Goal: Information Seeking & Learning: Learn about a topic

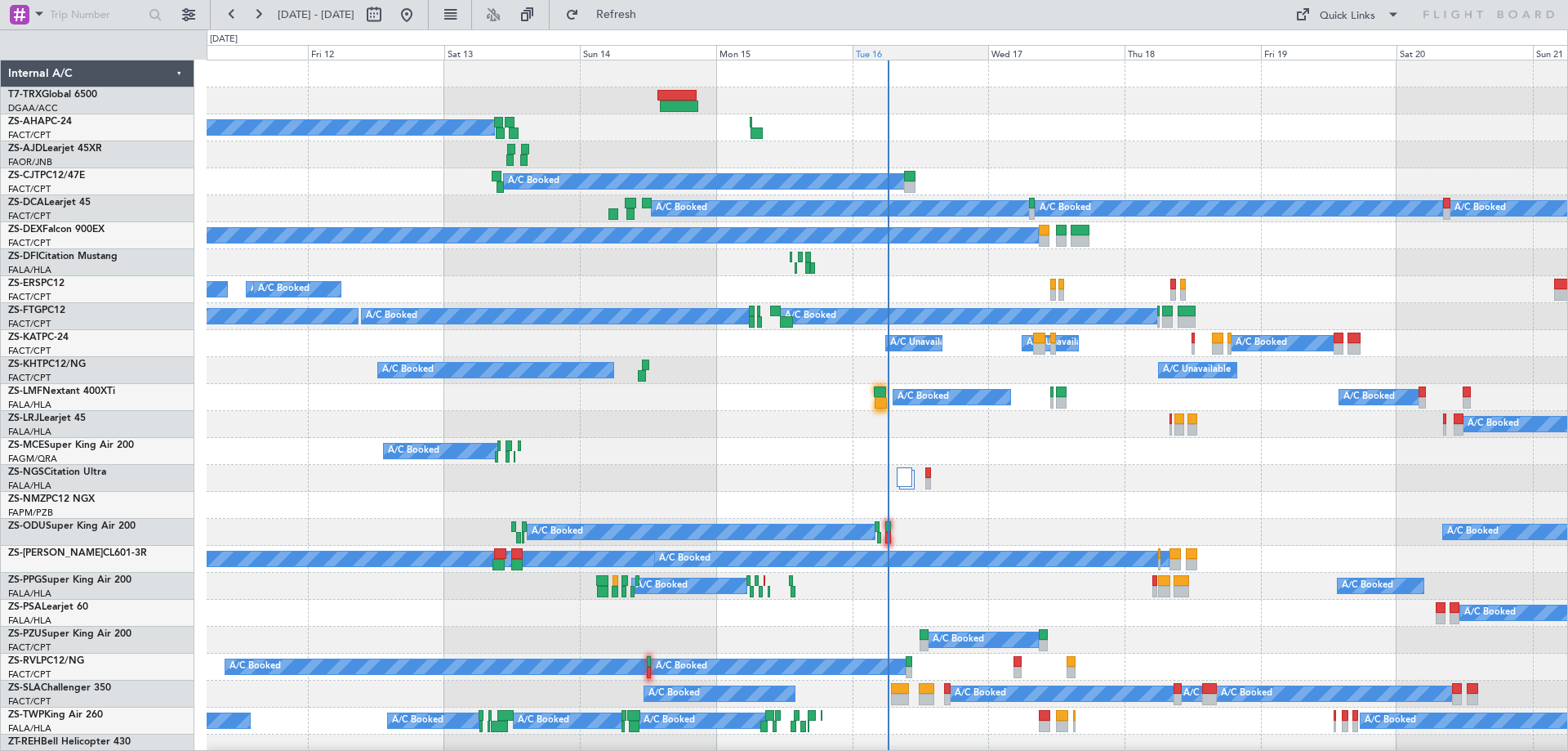
click at [879, 53] on div "Tue 16" at bounding box center [921, 53] width 137 height 15
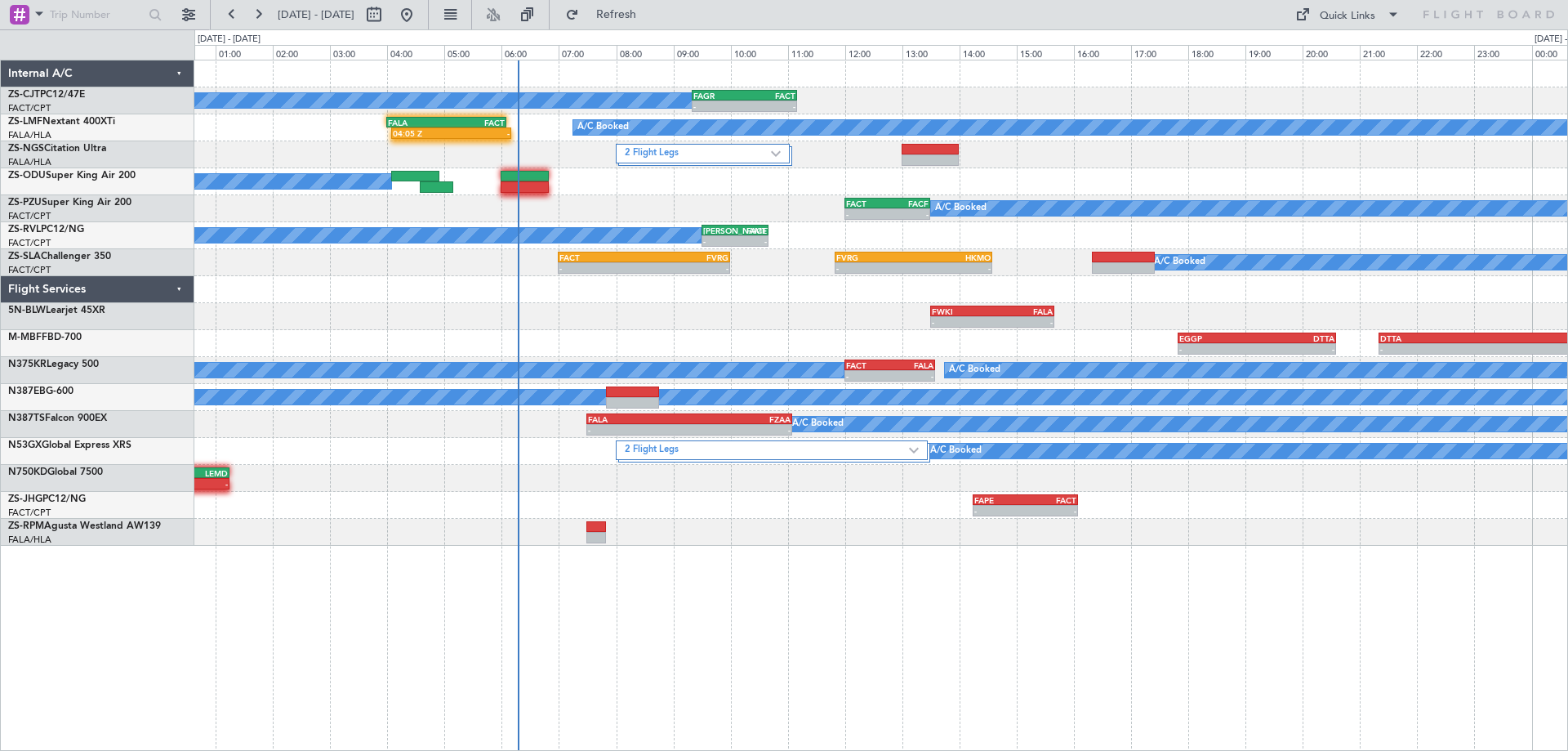
click at [835, 317] on div "- - FWKI 13:30 Z FALA 15:40 Z" at bounding box center [881, 316] width 1373 height 27
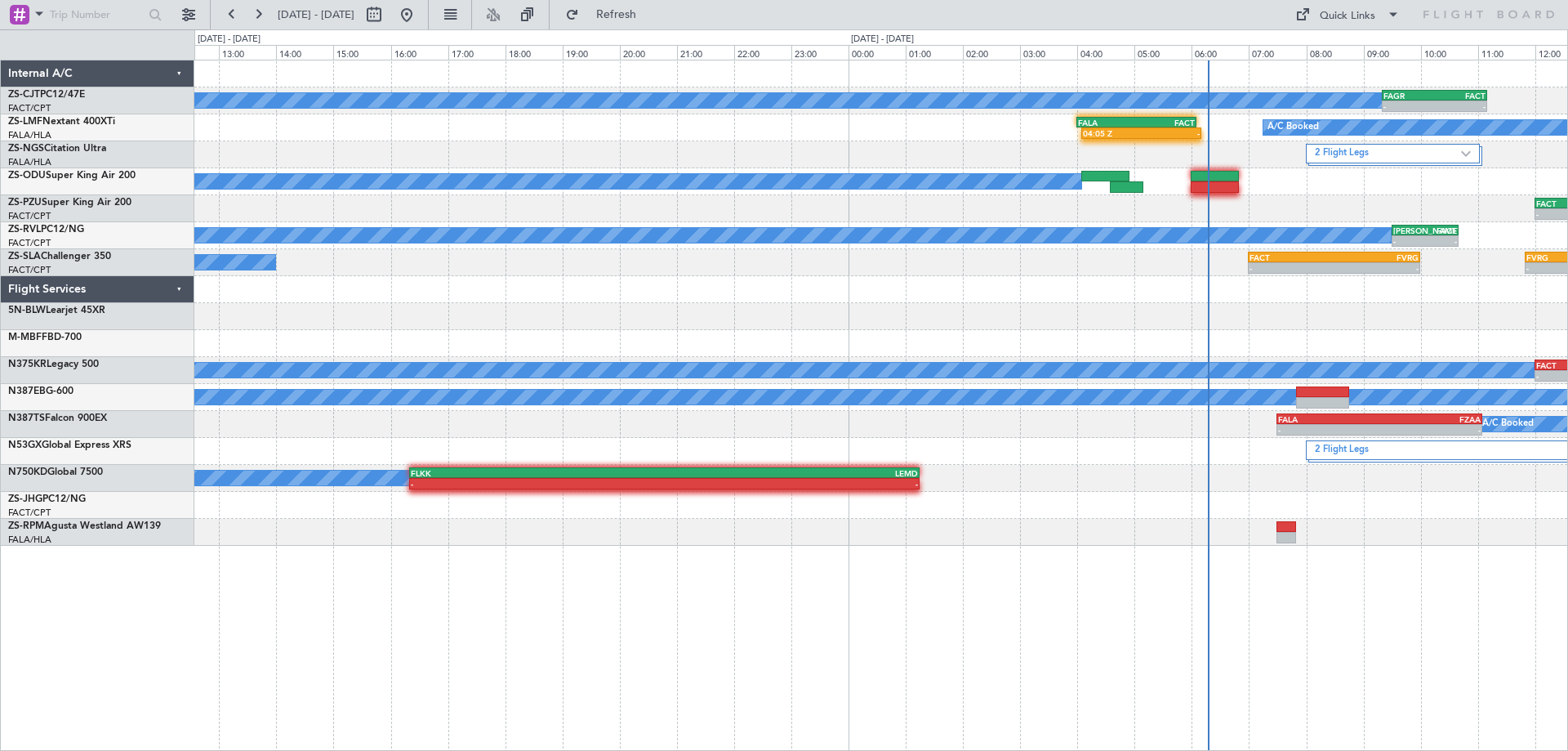
click at [1327, 538] on div "A/C Booked - - FAGR 09:20 Z FACT 11:10 Z A/C Booked 04:05 Z - FALA 04:00 Z FACT…" at bounding box center [881, 404] width 1374 height 691
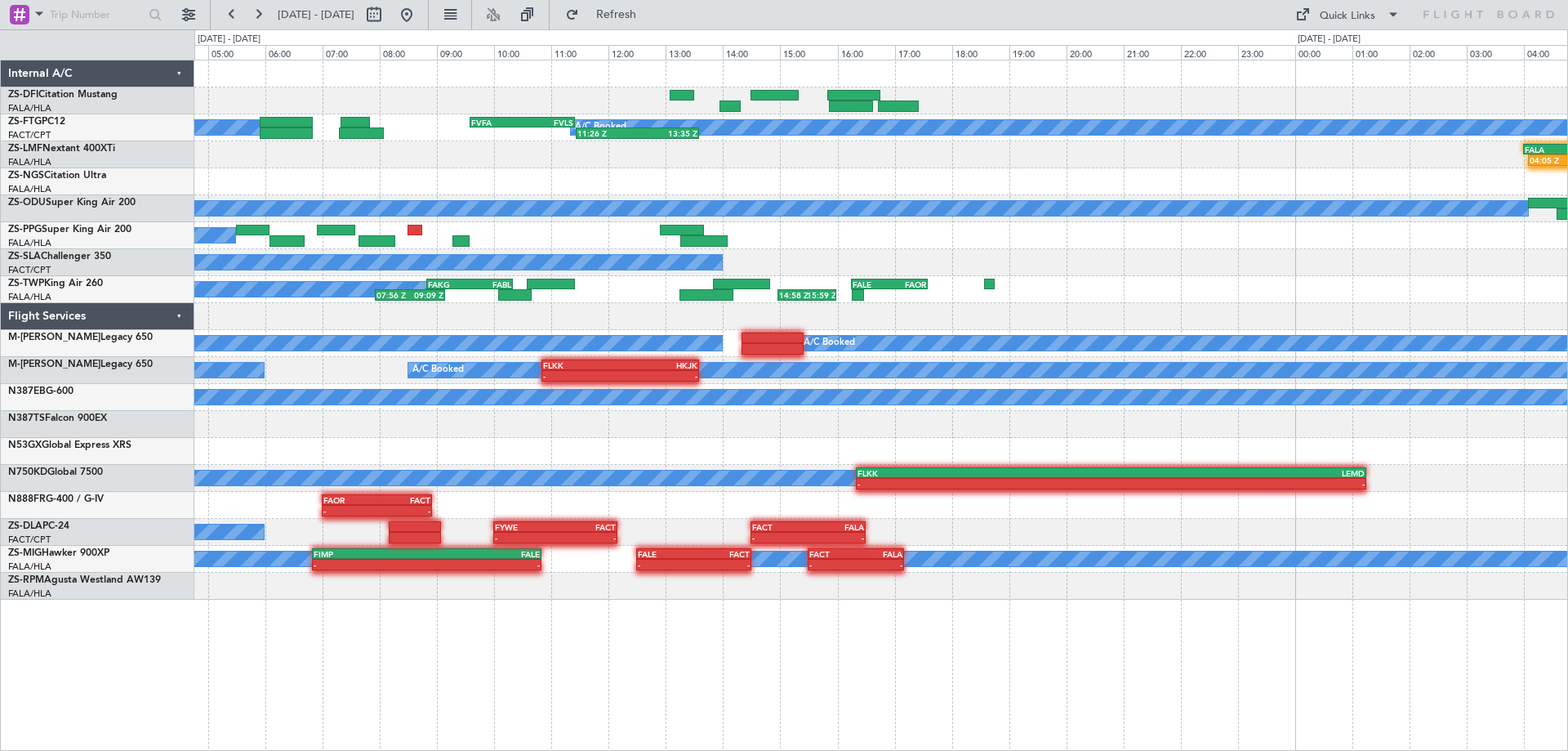
click at [758, 666] on div "A/C Booked 11:26 Z 13:35 Z FVFA 09:35 Z FVLS 11:25 Z A/C Booked 04:05 Z - FALA …" at bounding box center [881, 404] width 1374 height 691
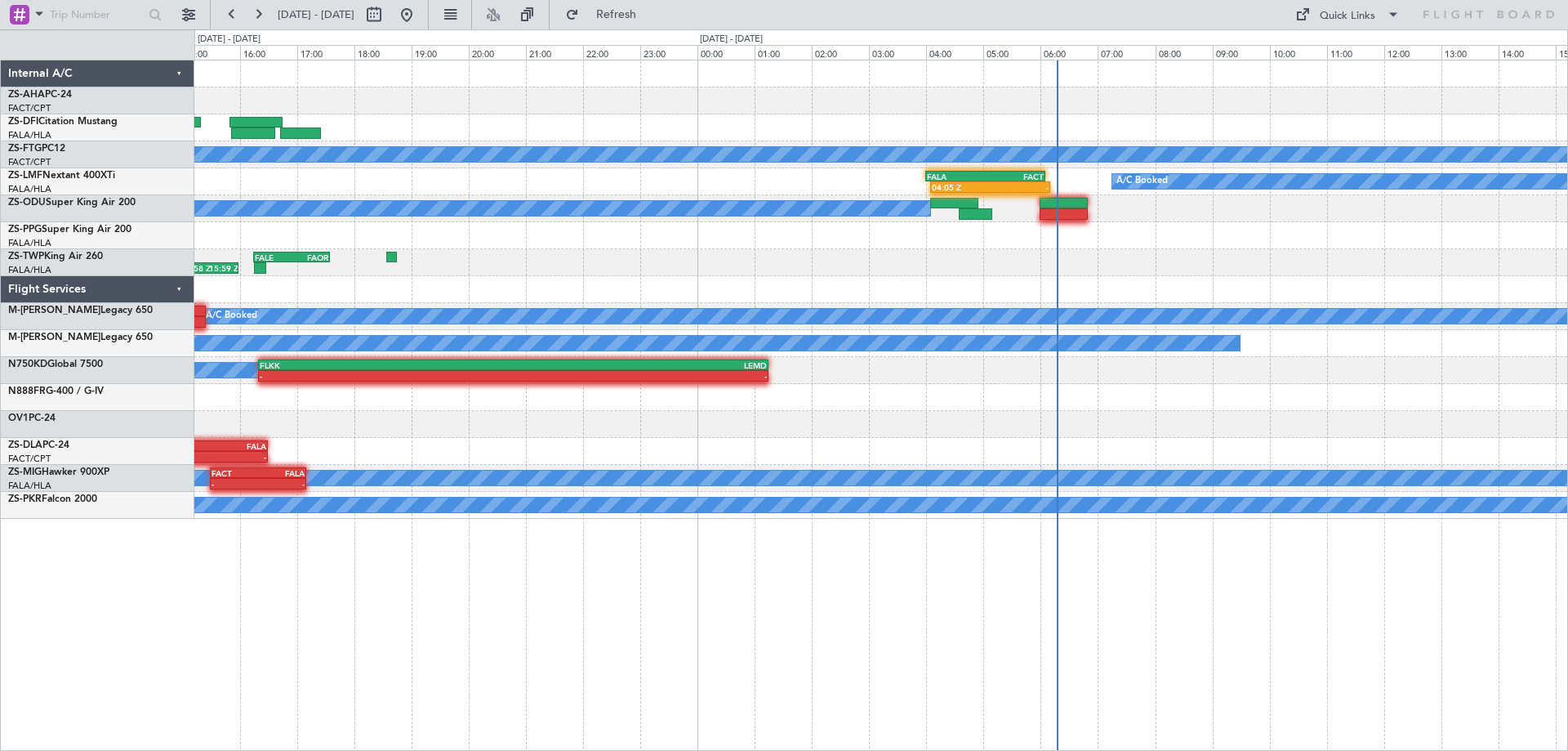
click at [551, 562] on div "A/C Booked FVFA 09:35 Z FVLS 11:25 Z 11:26 Z 13:35 Z 04:05 Z - FALA 04:00 Z FAC…" at bounding box center [881, 404] width 1374 height 691
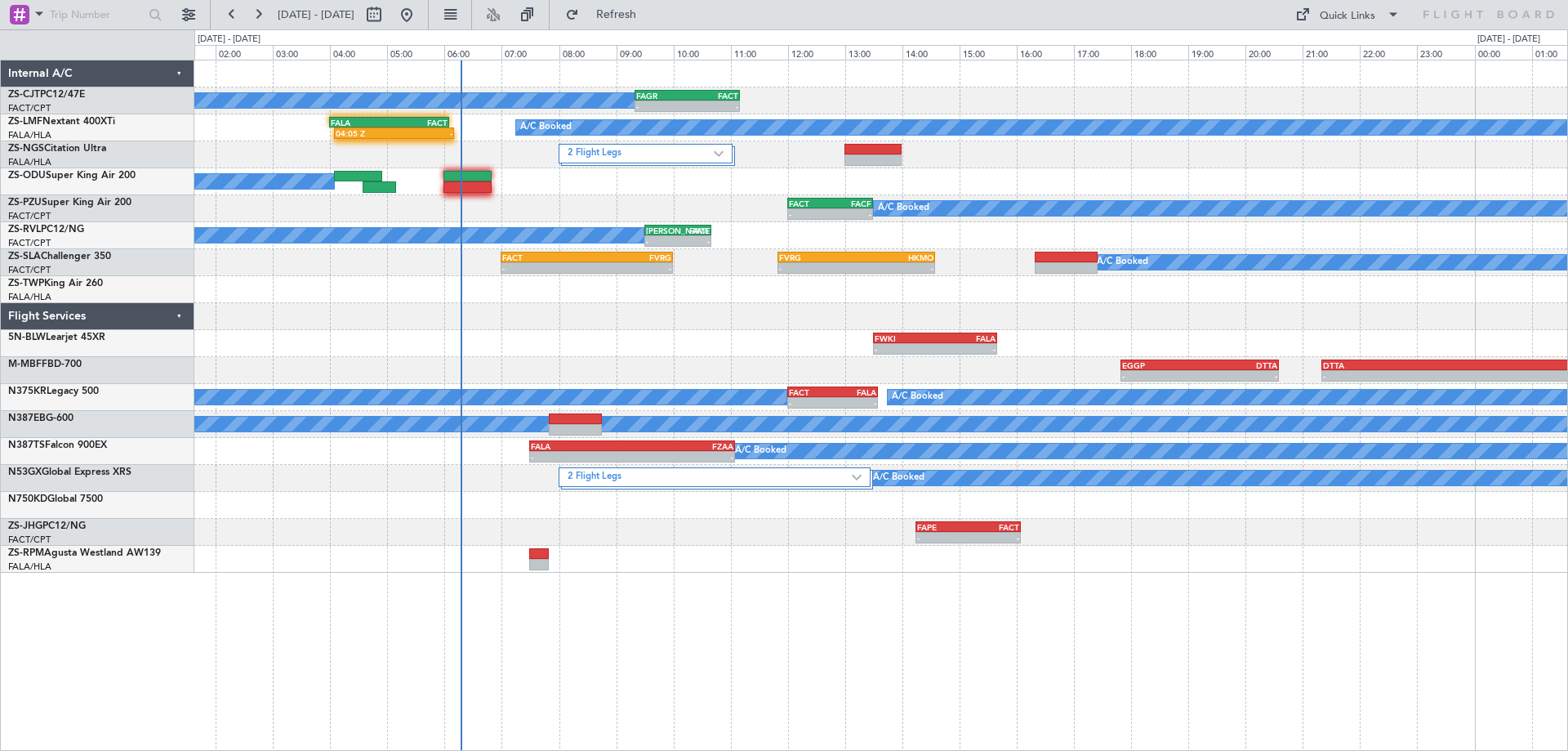
click at [870, 646] on div "A/C Booked - - FAGR 09:20 Z FACT 11:10 Z 04:05 Z - FALA 04:00 Z FACT 06:05 Z A/…" at bounding box center [881, 404] width 1374 height 691
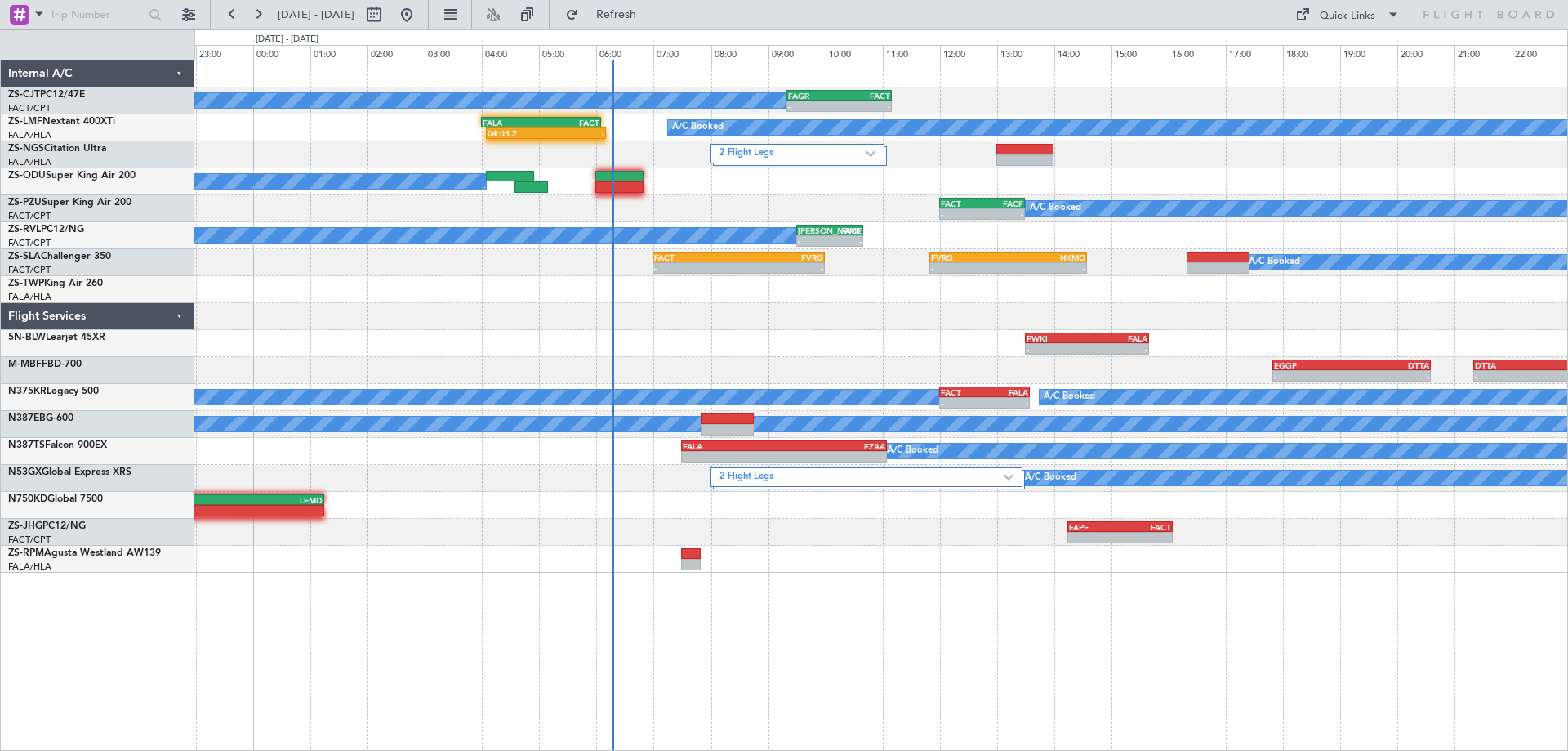
click at [1054, 644] on div "A/C Booked - - FAGR 09:20 Z FACT 11:10 Z 04:05 Z - FALA 04:00 Z FACT 06:05 Z A/…" at bounding box center [881, 404] width 1374 height 691
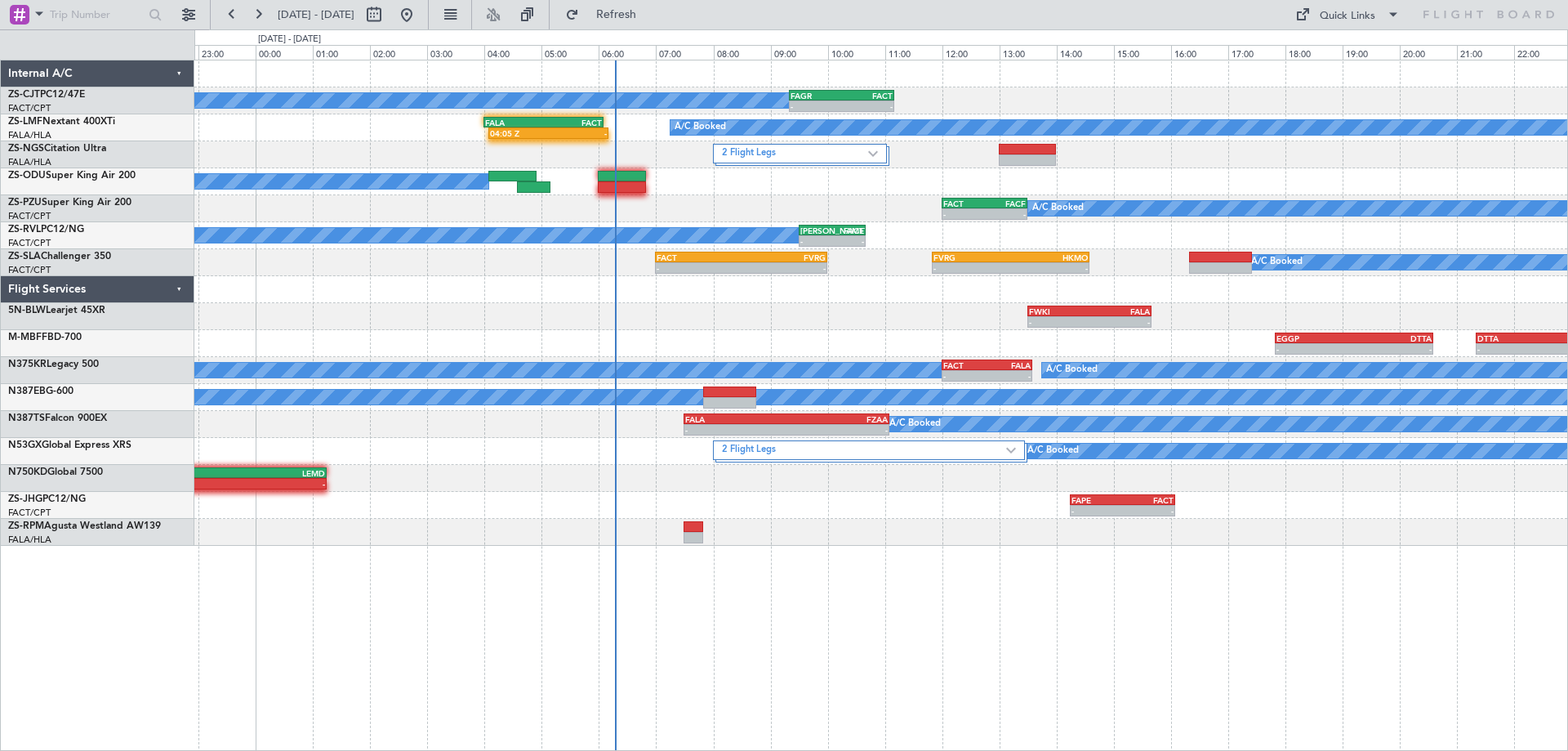
click at [245, 625] on div "A/C Booked - - FAGR 09:20 Z FACT 11:10 Z 04:05 Z - FALA 04:00 Z FACT 06:05 Z A/…" at bounding box center [881, 404] width 1374 height 691
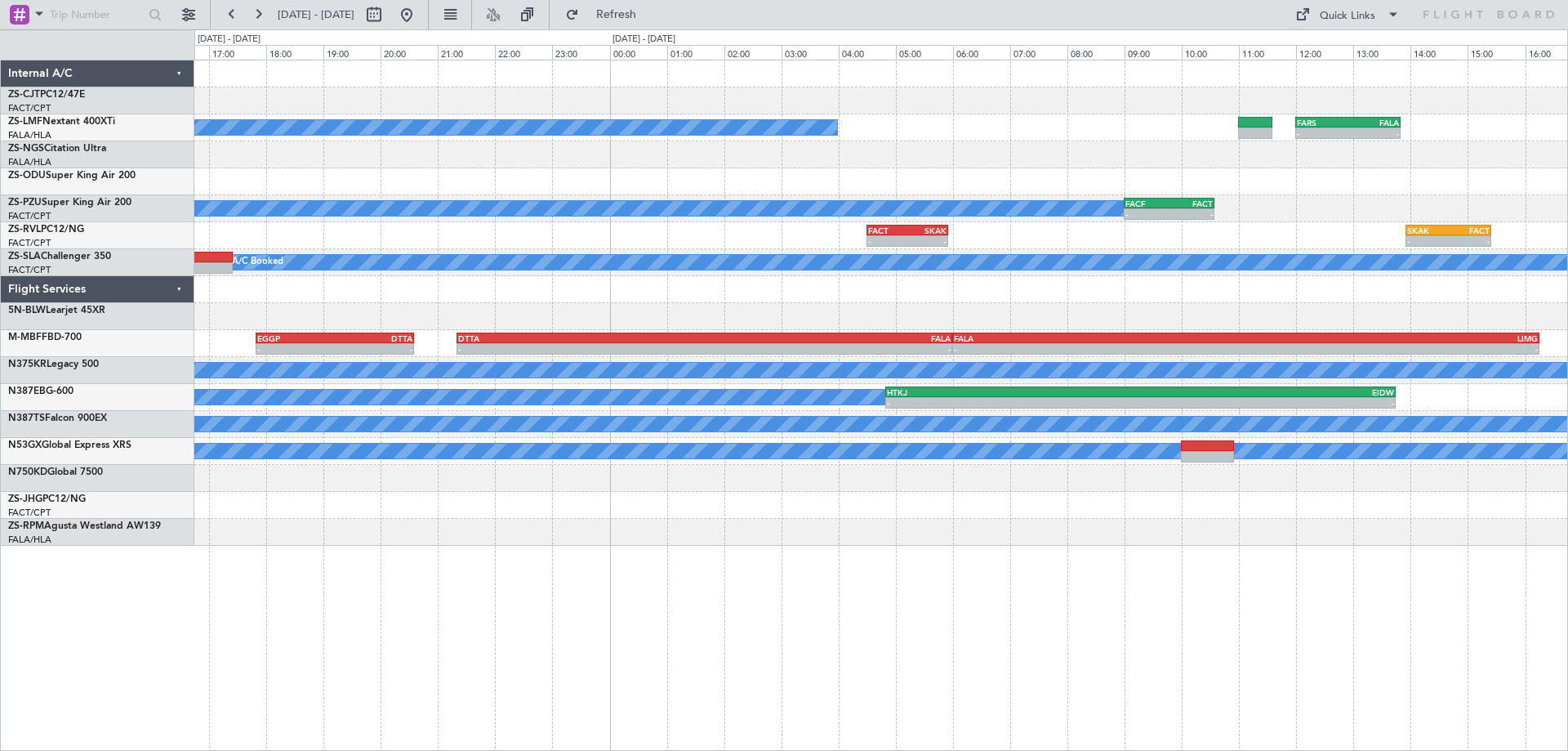
click at [718, 626] on div "FAGR 09:20 Z FACT 11:10 Z - - A/C Booked - - FARS 12:00 Z FALA 13:50 Z 2 Flight…" at bounding box center [881, 404] width 1374 height 691
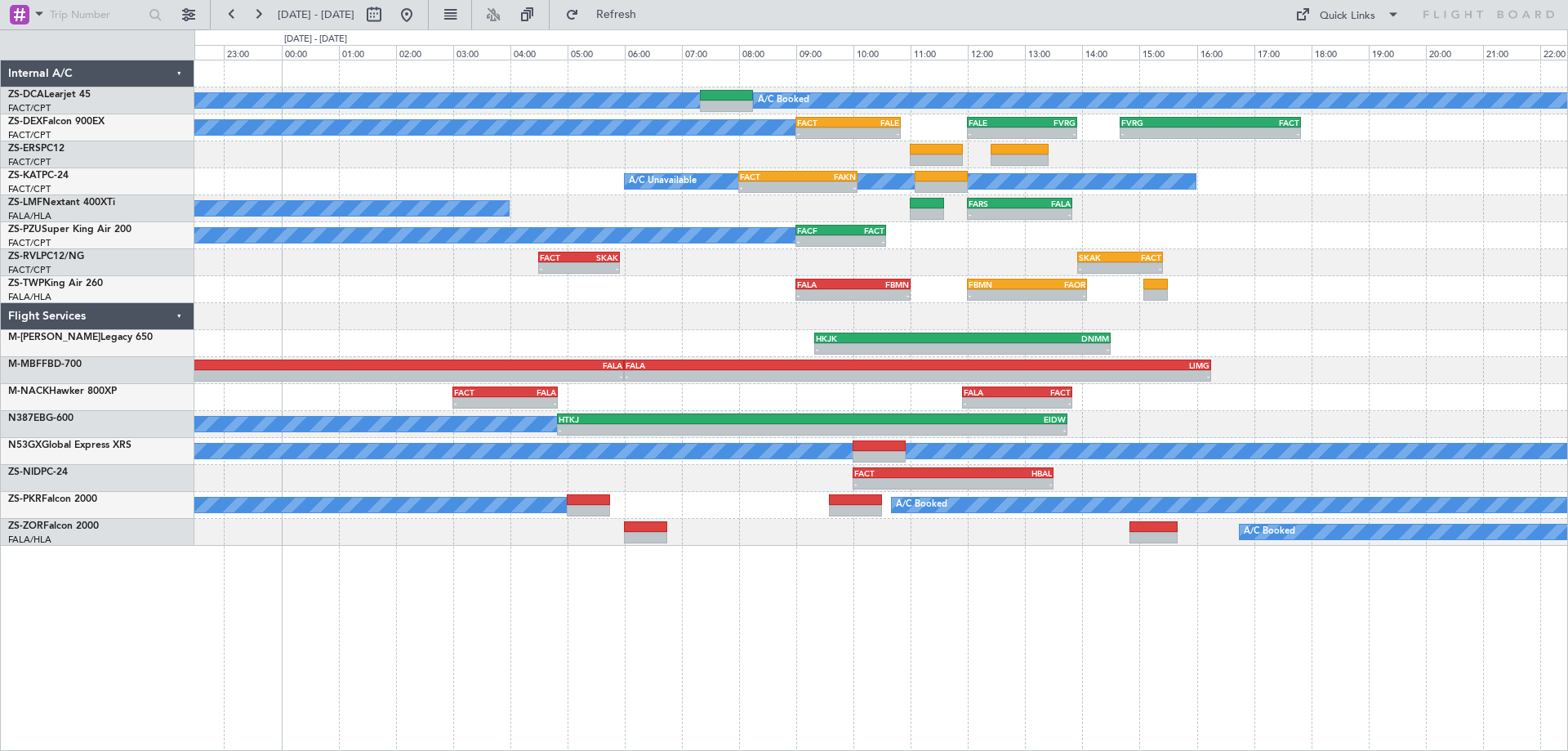
click at [465, 323] on div at bounding box center [881, 316] width 1373 height 27
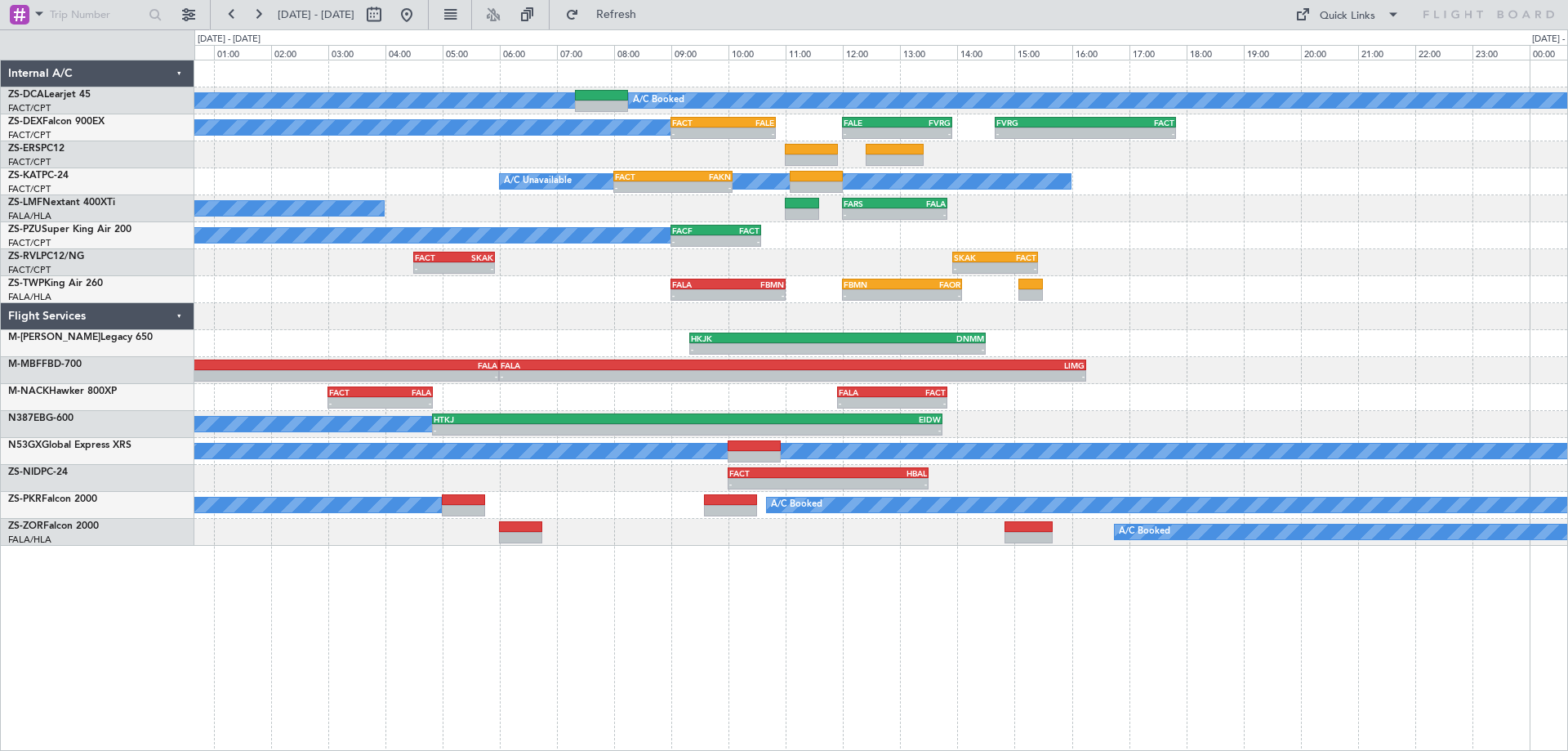
click at [996, 651] on div "A/C Booked A/C Booked A/C Booked - - FACT 09:00 Z FALE 10:50 Z - - FALE 12:00 Z…" at bounding box center [881, 404] width 1374 height 691
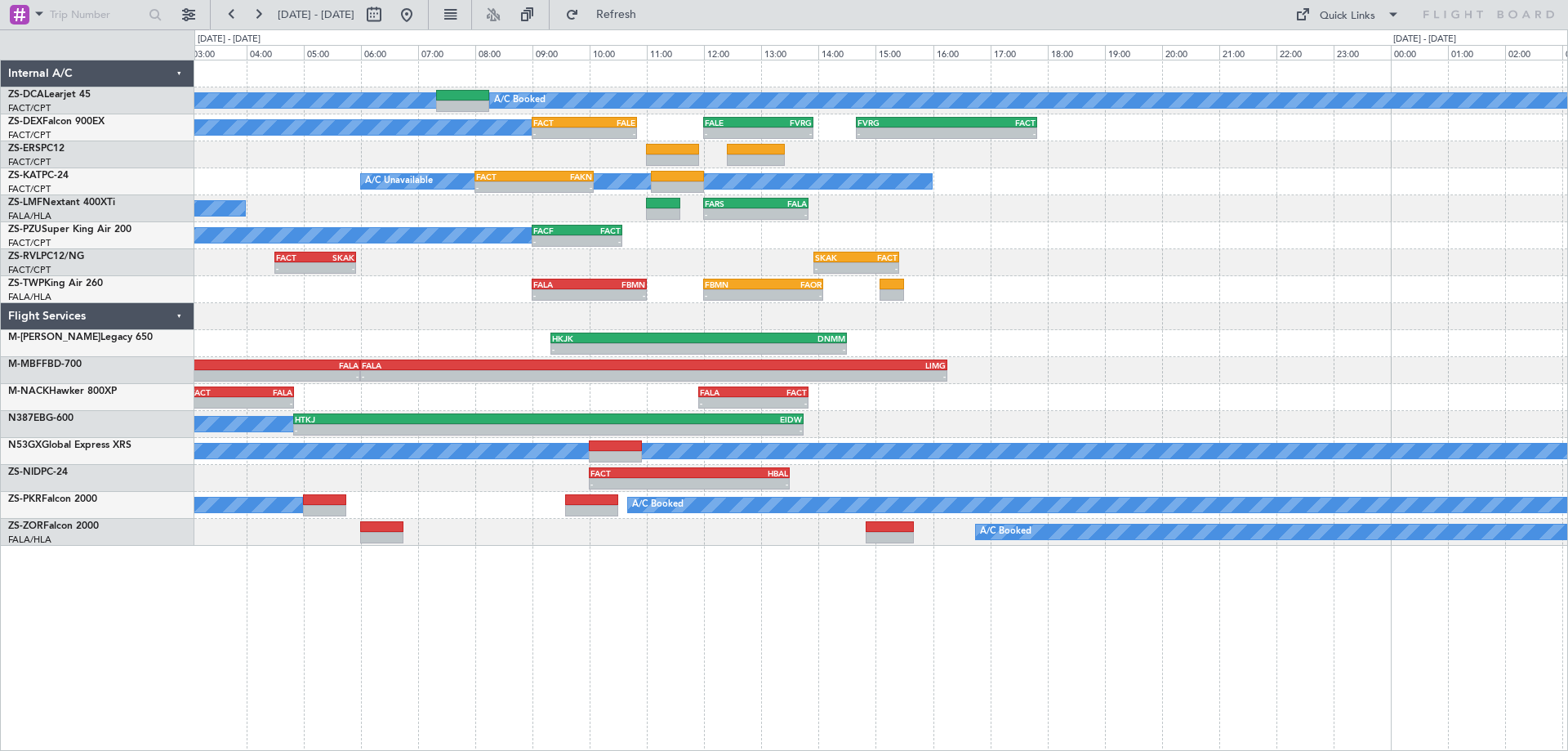
click at [1173, 626] on div "A/C Booked A/C Booked A/C Booked - - FACT 09:00 Z FALE 10:50 Z - - FALE 12:00 Z…" at bounding box center [881, 404] width 1374 height 691
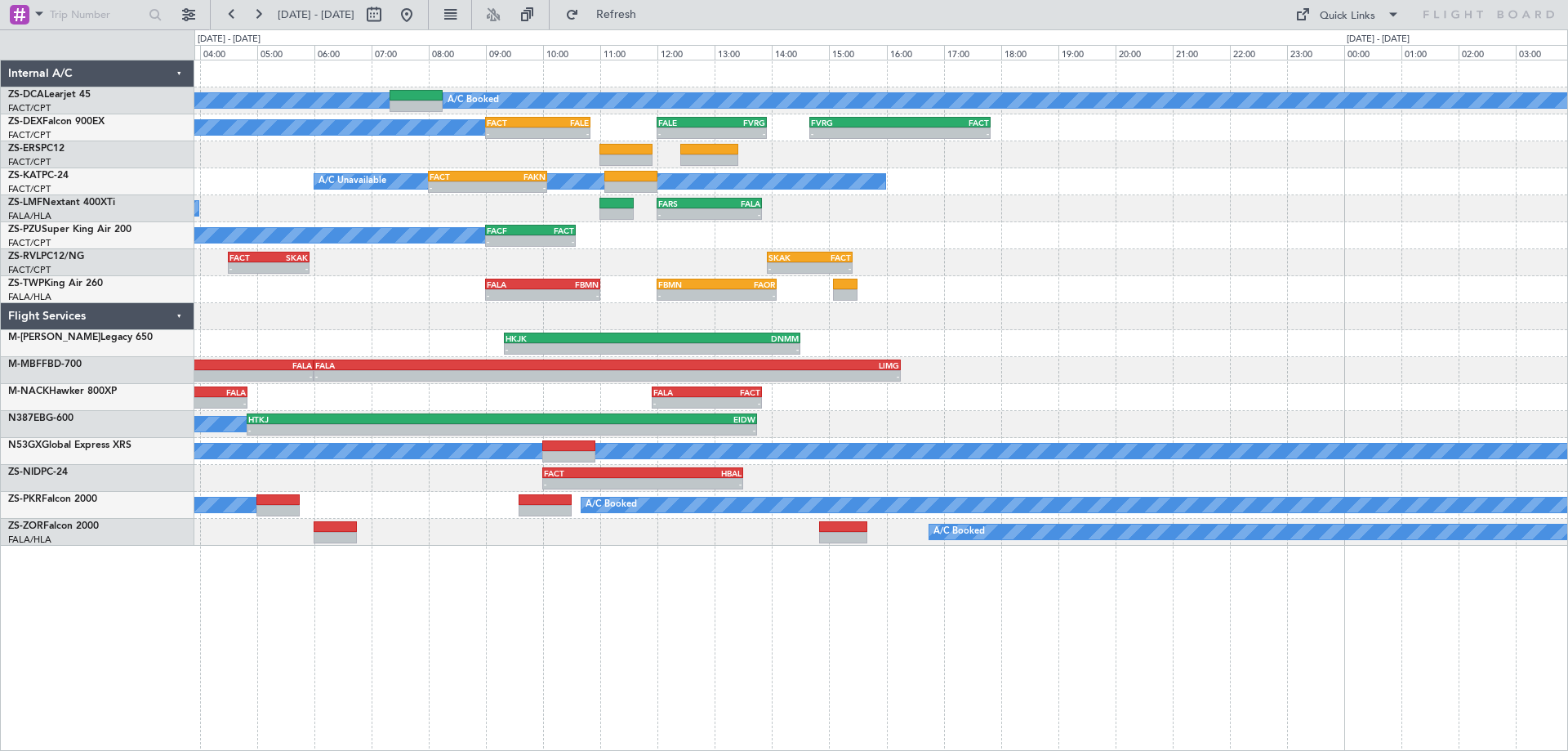
click at [1385, 647] on div "A/C Booked A/C Booked A/C Booked - - FACT 09:00 Z FALE 10:50 Z - - FALE 12:00 Z…" at bounding box center [881, 404] width 1374 height 691
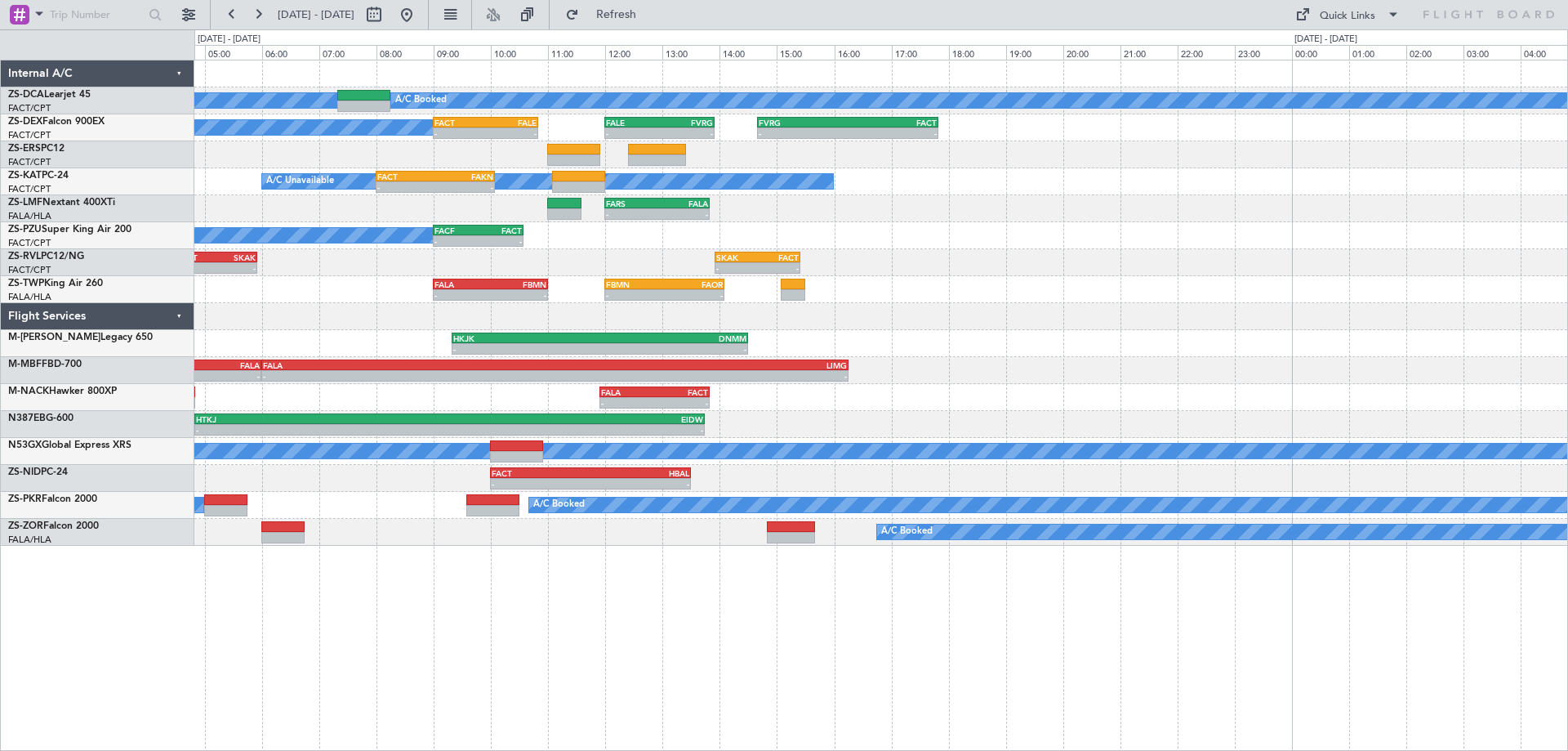
click at [1179, 383] on div "- - DTTA 21:20 Z FALA 06:00 Z - - FALA 06:00 Z LIMG 16:15 Z" at bounding box center [881, 371] width 1373 height 27
click at [366, 376] on div "A/C Booked A/C Booked A/C Booked - - FACT 09:00 Z FALE 10:50 Z - - FALE 12:00 Z…" at bounding box center [881, 302] width 1373 height 485
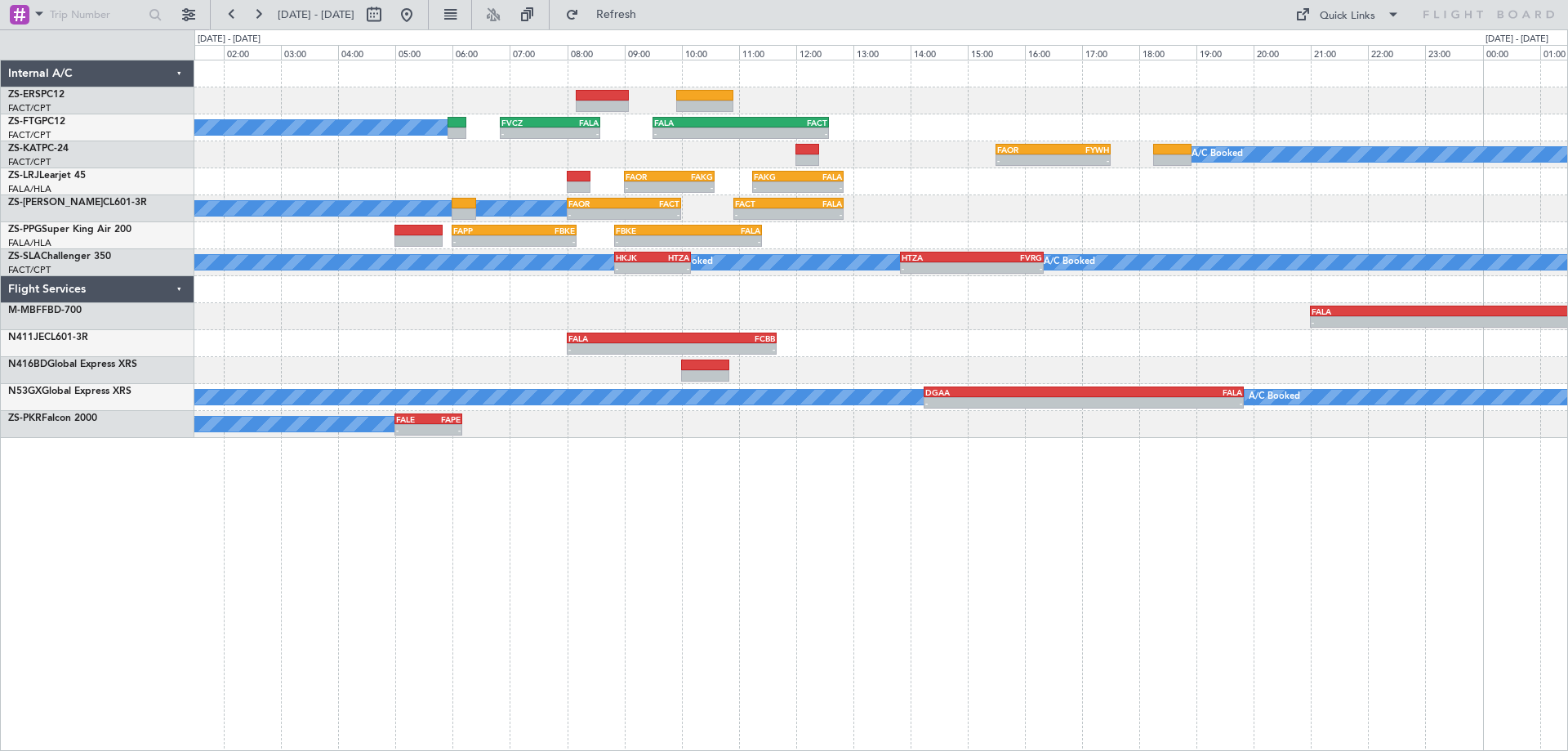
click at [99, 430] on div "A/C Booked - - FVCZ 06:50 Z FALA 08:35 Z - - FALA 09:30 Z FACT 12:35 Z - - FAOR…" at bounding box center [784, 390] width 1568 height 721
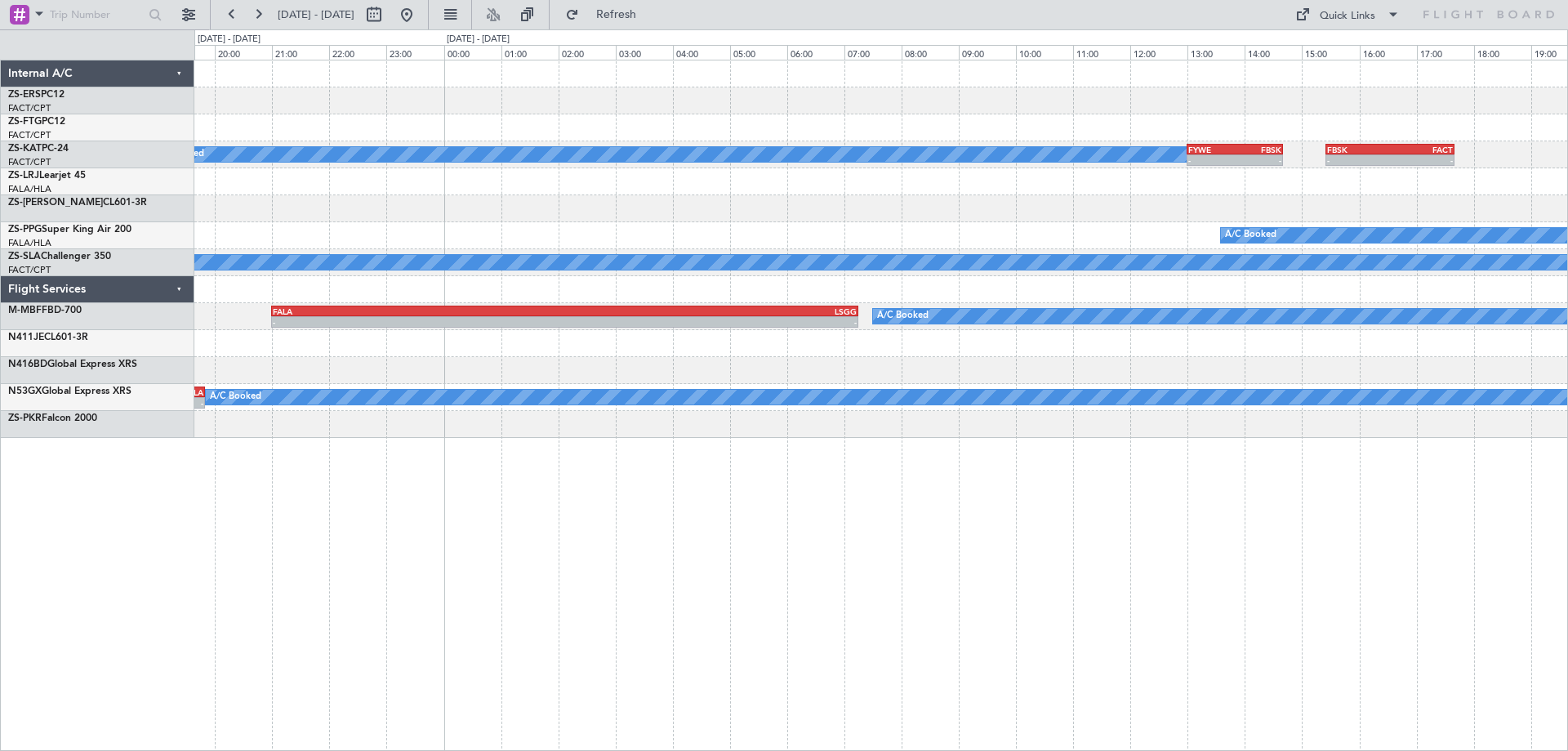
click at [871, 605] on div "A/C Booked - - FYWE 13:00 Z FBSK 14:40 Z - - FBSK 15:25 Z FACT 17:40 Z FAOR 15:…" at bounding box center [881, 404] width 1374 height 691
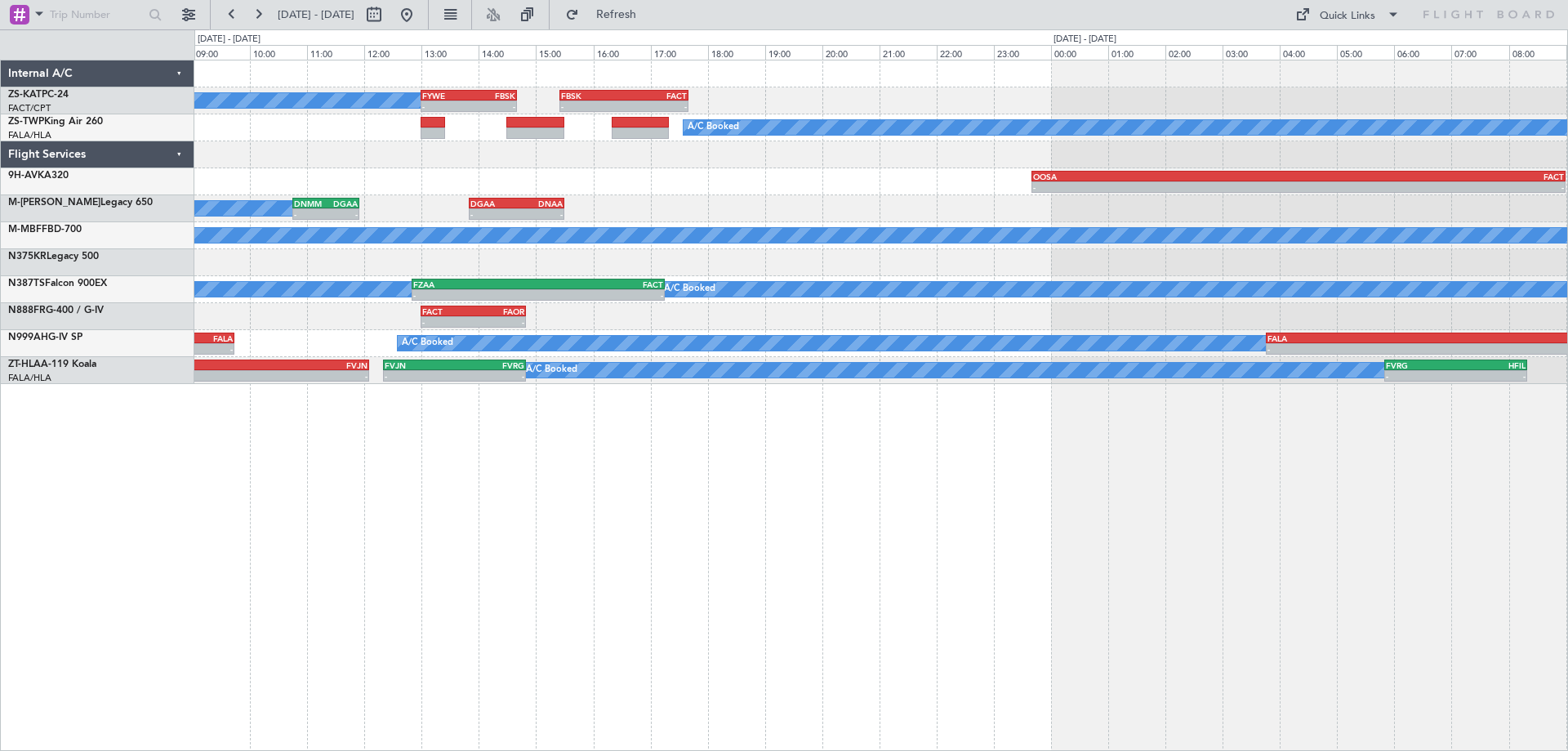
click at [1031, 567] on div "A/C Booked - - FYWE 13:00 Z FBSK 14:40 Z - - FBSK 15:25 Z FACT 17:40 Z A/C Book…" at bounding box center [881, 404] width 1374 height 691
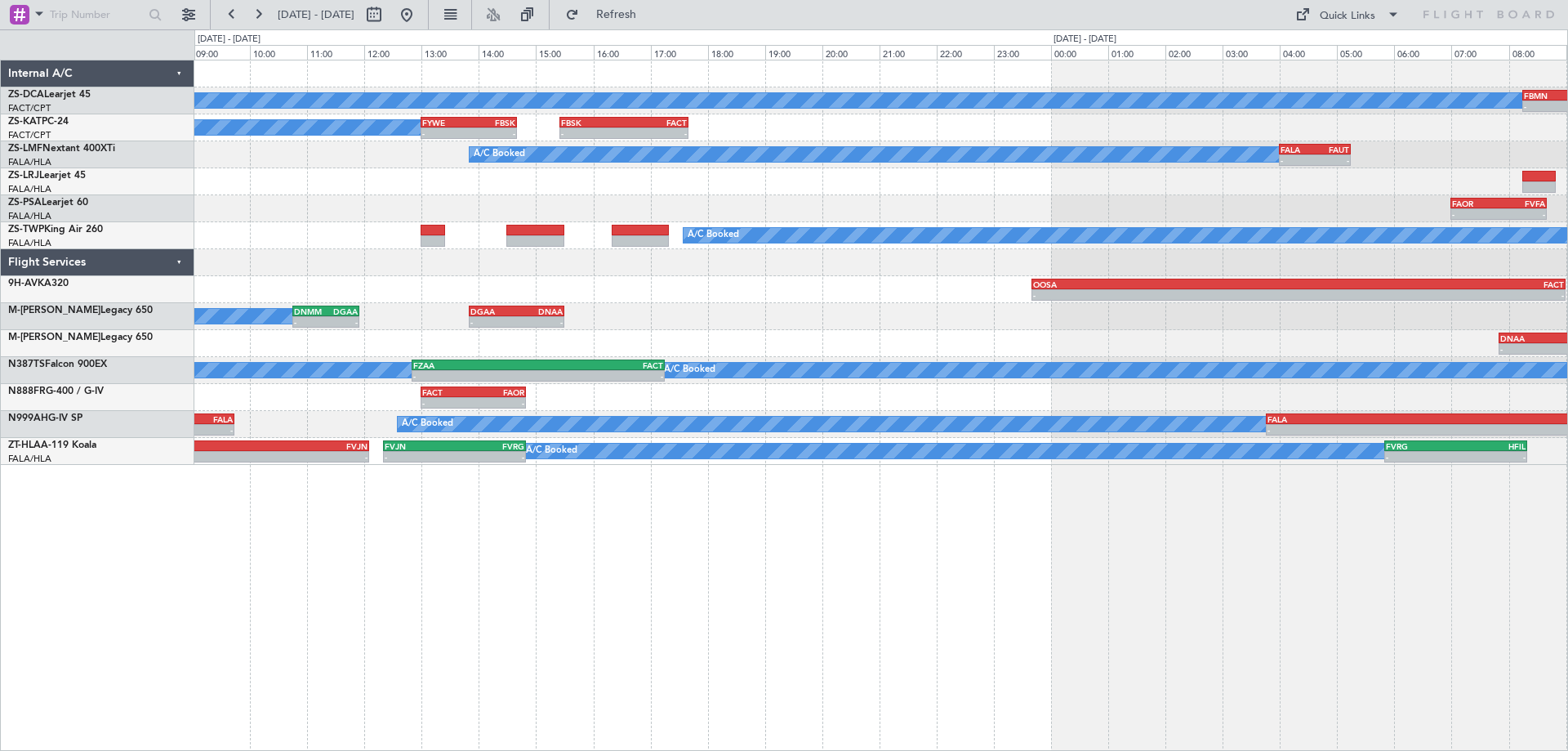
click at [200, 385] on div "A/C Booked - - FBMN 08:15 Z FYWH 09:35 Z A/C Booked A/C Booked - - FYWE 13:00 Z…" at bounding box center [881, 262] width 1373 height 404
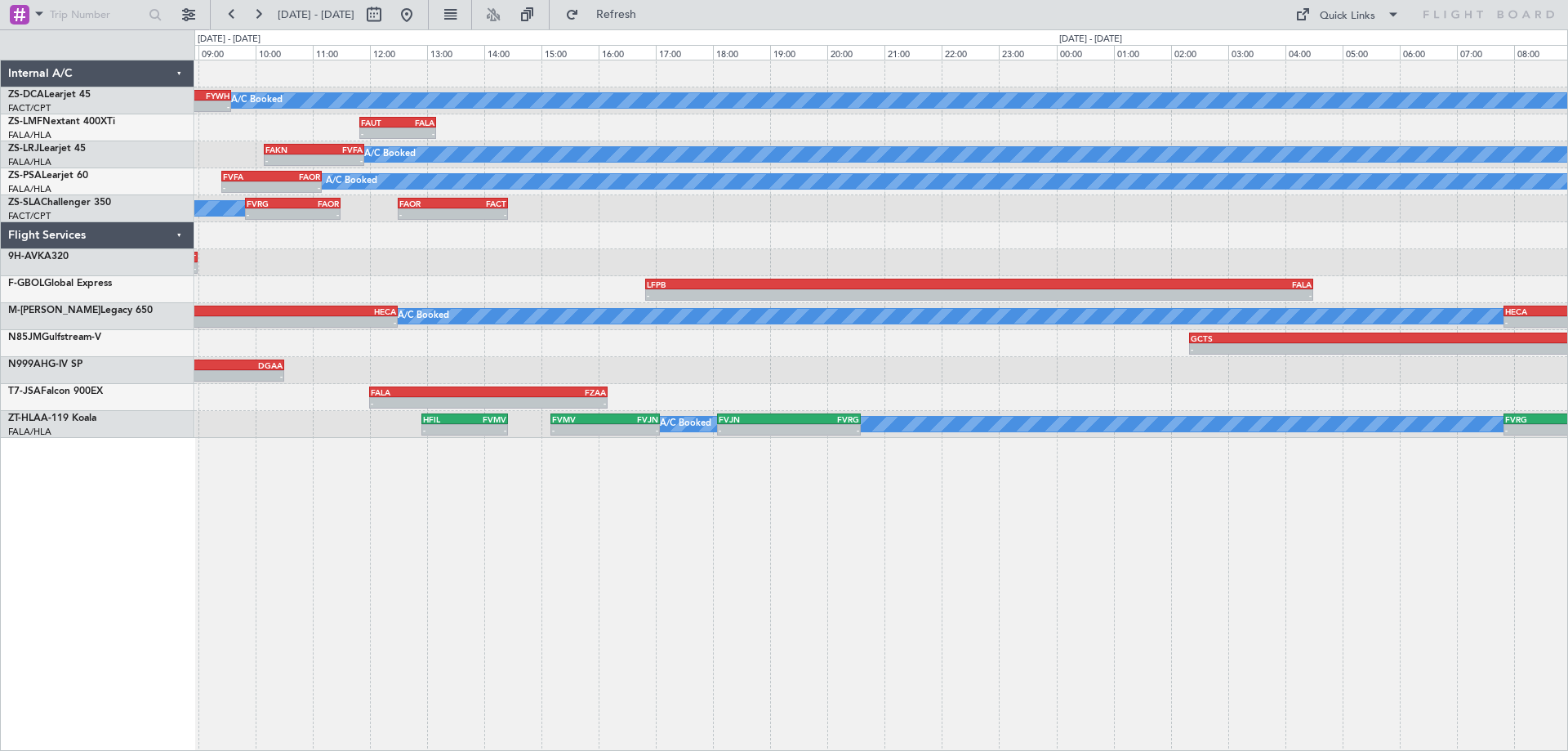
click at [890, 544] on div "- - FBMN 08:15 Z FYWH 09:35 Z A/C Booked A/C Booked - - FAUT 11:50 Z FALA 13:10…" at bounding box center [881, 404] width 1374 height 691
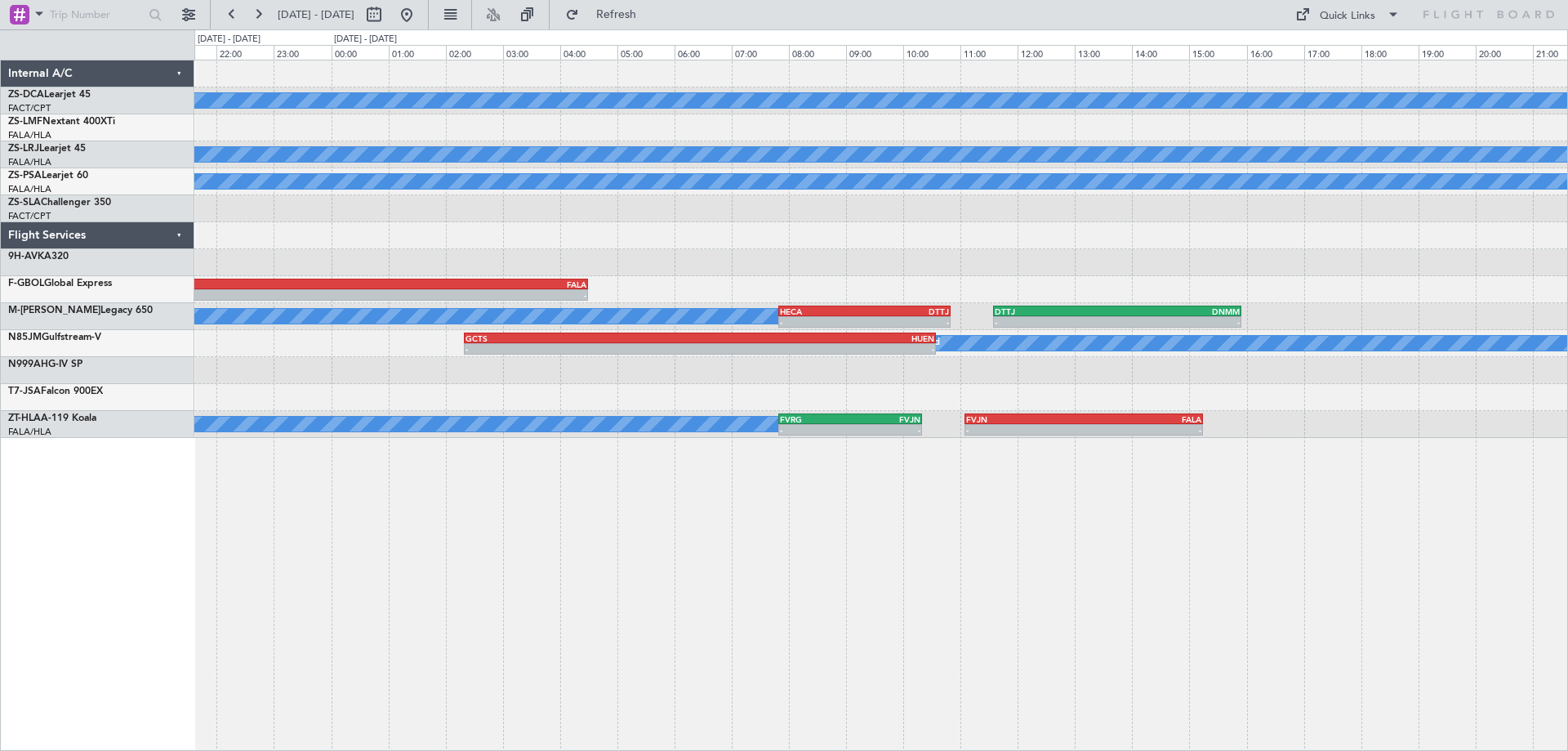
click at [571, 512] on div "A/C Booked A/C Booked A/C Booked - - LFPB 16:50 Z FALA 04:30 Z A/C Booked A/C B…" at bounding box center [881, 404] width 1374 height 691
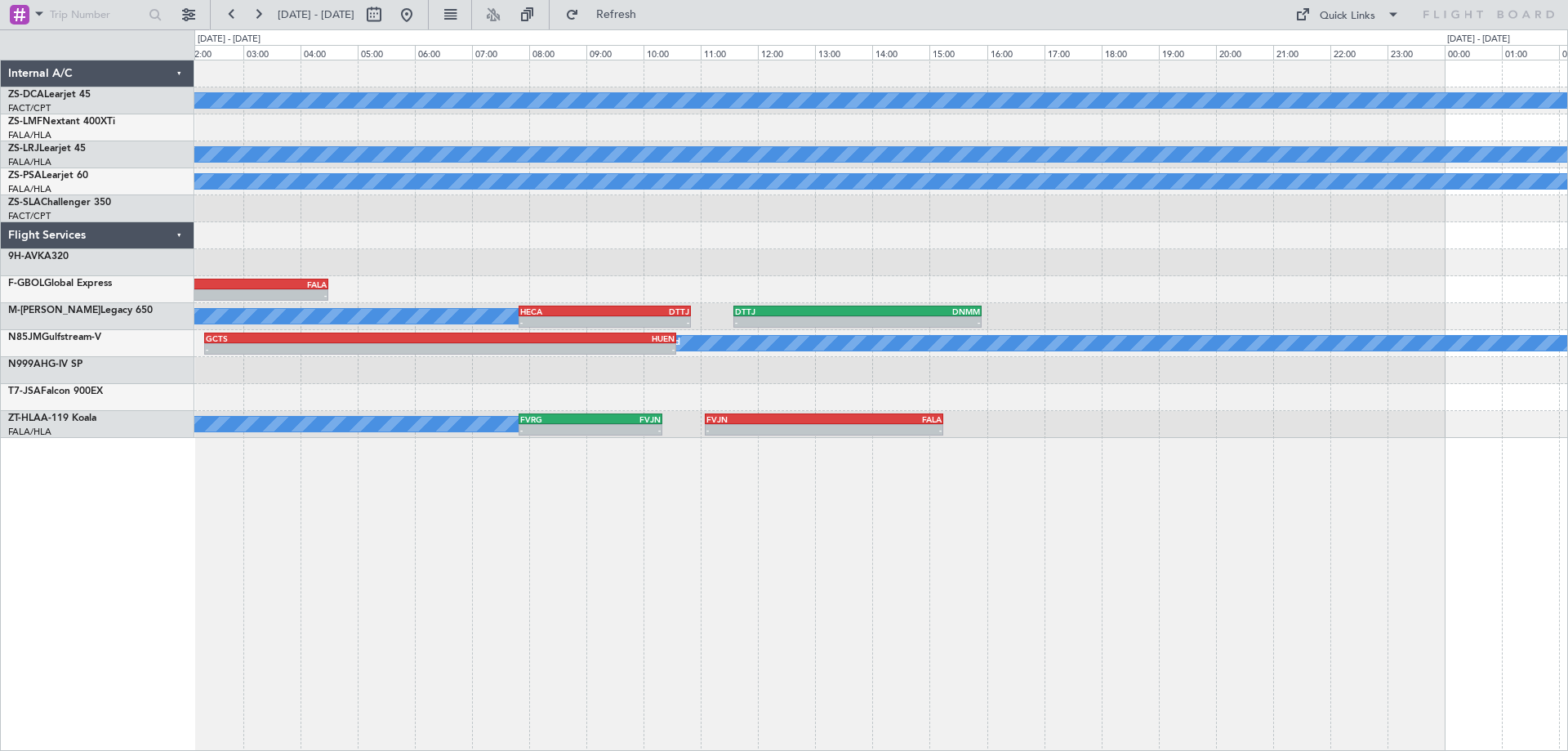
click at [468, 469] on div "A/C Booked A/C Booked - - FVFA 06:50 Z HKJK 10:00 Z A/C Booked - - FACT 08:00 Z…" at bounding box center [881, 404] width 1374 height 691
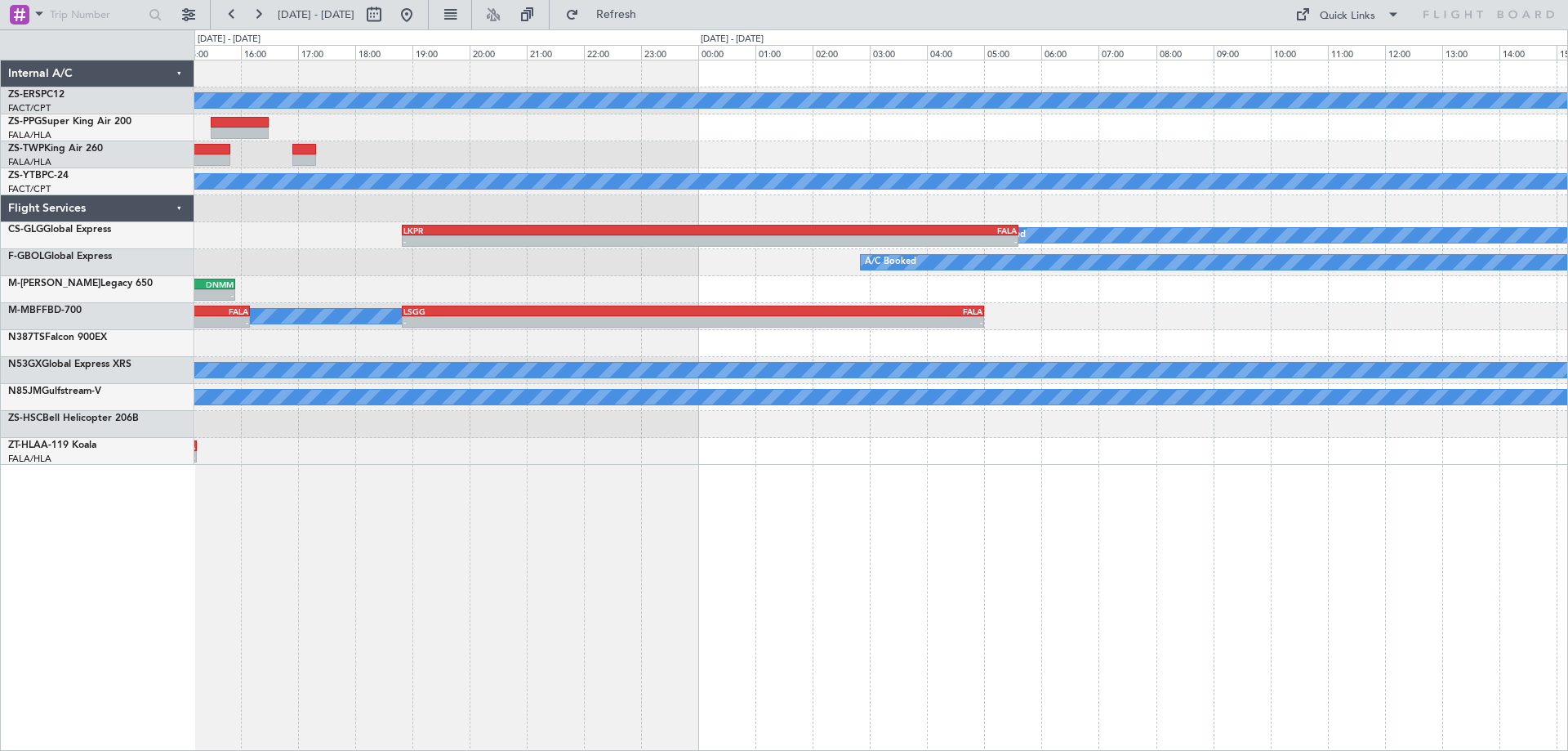
click at [454, 559] on div "A/C Booked FALA 08:00 Z FBMN 09:50 Z - - - - FALA 09:45 Z FBKE 12:15 Z - - FBKE…" at bounding box center [881, 404] width 1374 height 691
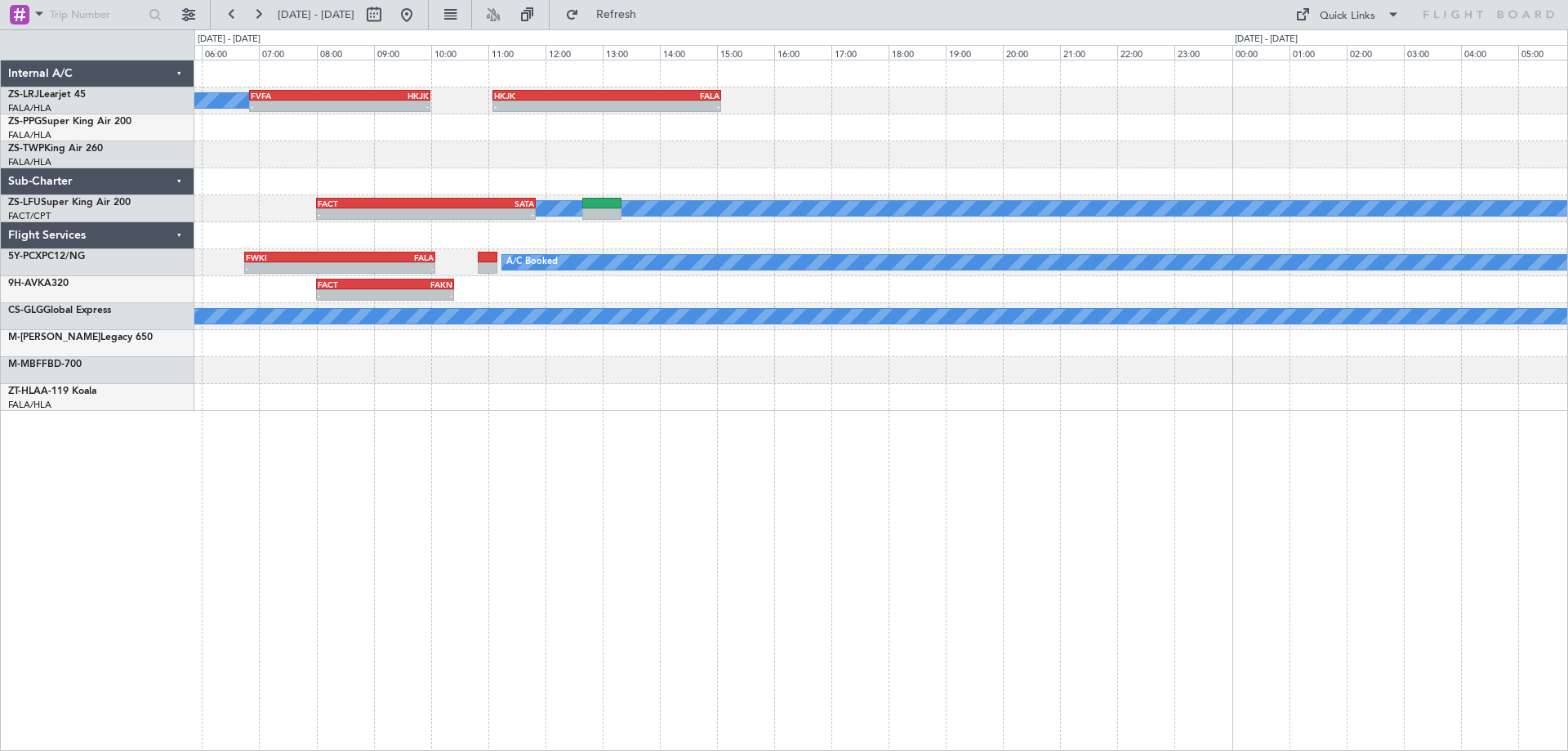
click at [557, 594] on div "A/C Booked - - FVFA 06:50 Z HKJK 10:00 Z - - HKJK 11:05 Z FALA 15:05 Z A/C Book…" at bounding box center [881, 404] width 1374 height 691
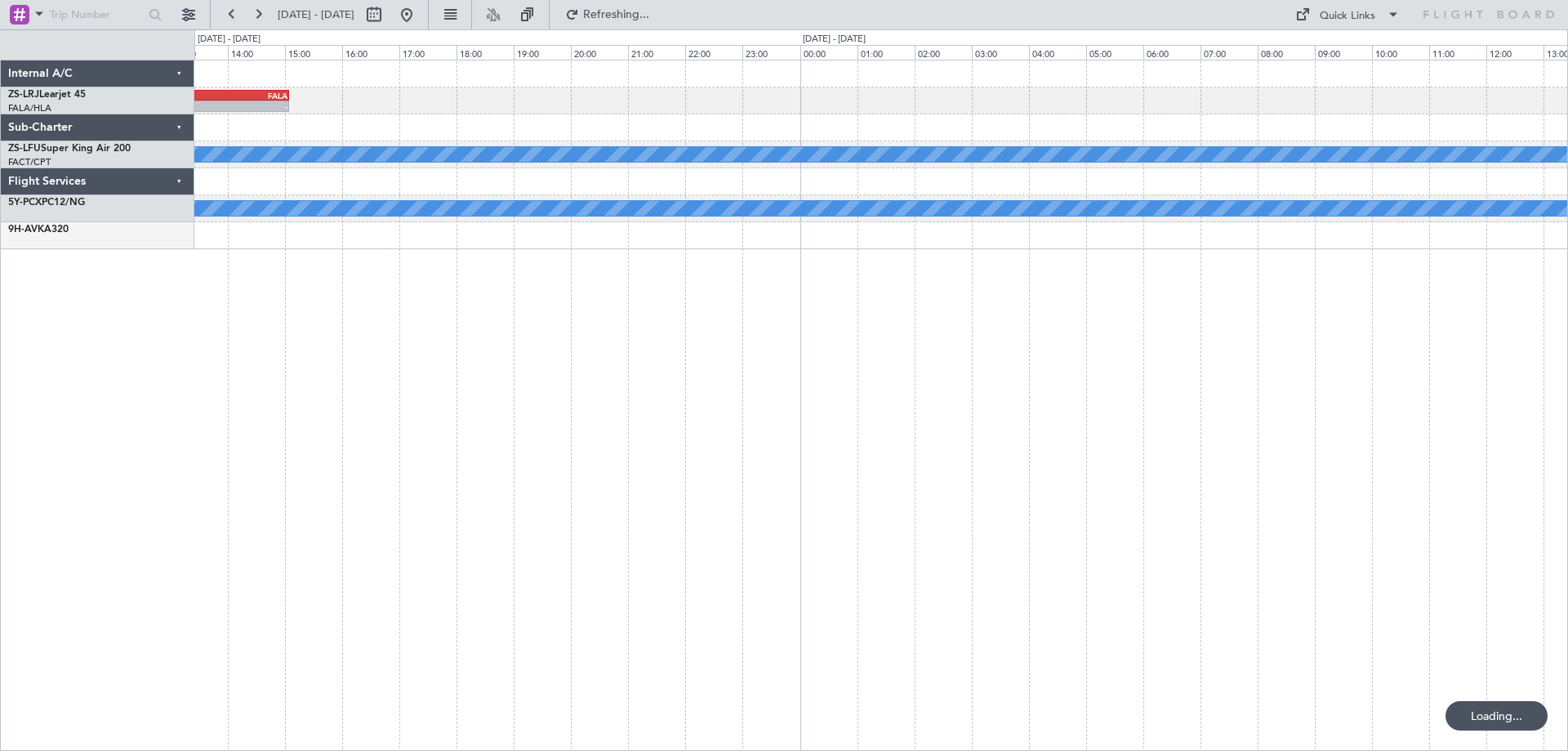
click at [638, 495] on div "- - HKJK 11:05 Z FALA 15:05 Z FVFA 06:50 Z HKJK 10:00 Z - - A/C Booked FACT 08:…" at bounding box center [881, 404] width 1374 height 691
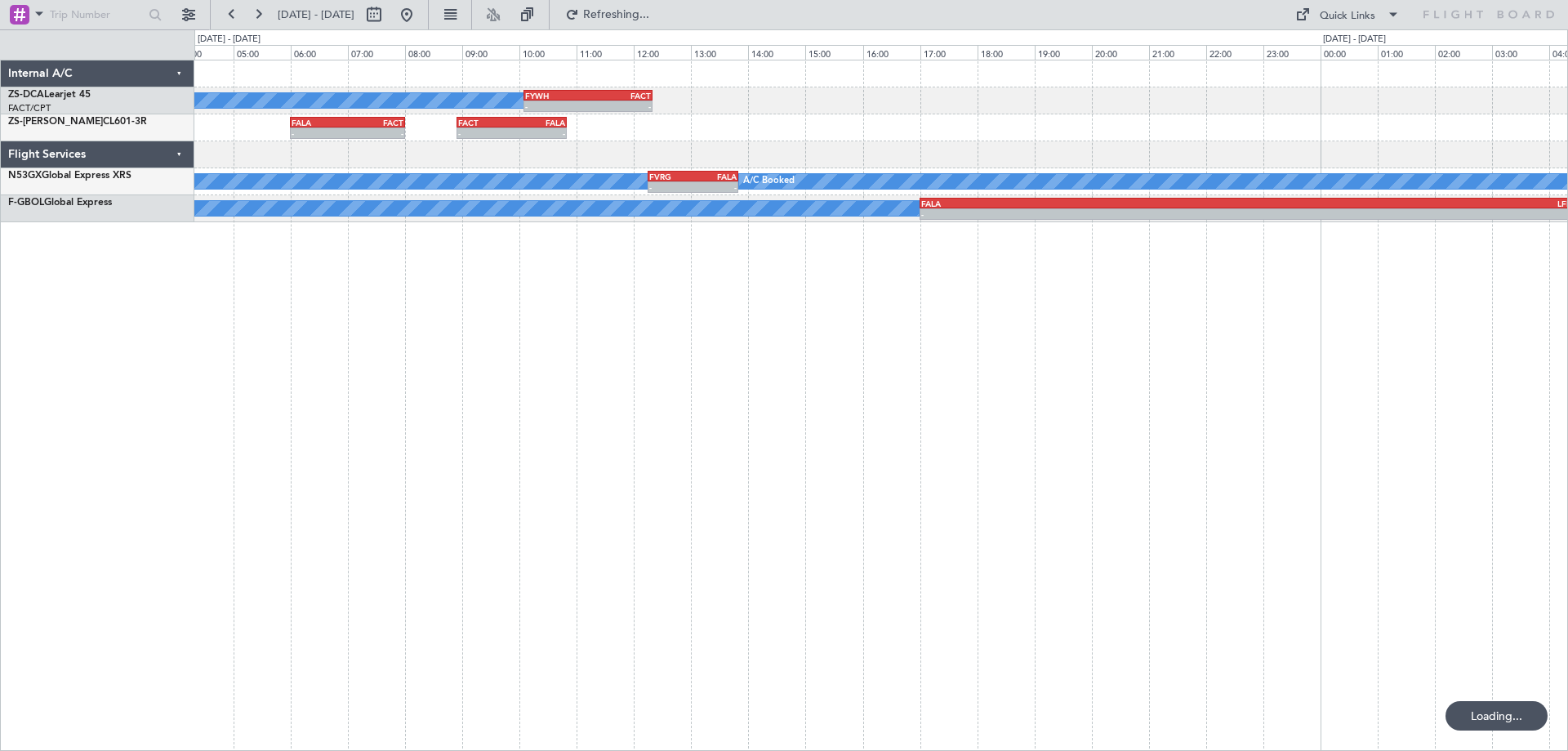
click at [1045, 497] on div "A/C Booked - - FYWH 10:05 Z FACT 12:20 Z - - FALA 06:00 Z FACT 08:00 Z - - FACT…" at bounding box center [881, 404] width 1374 height 691
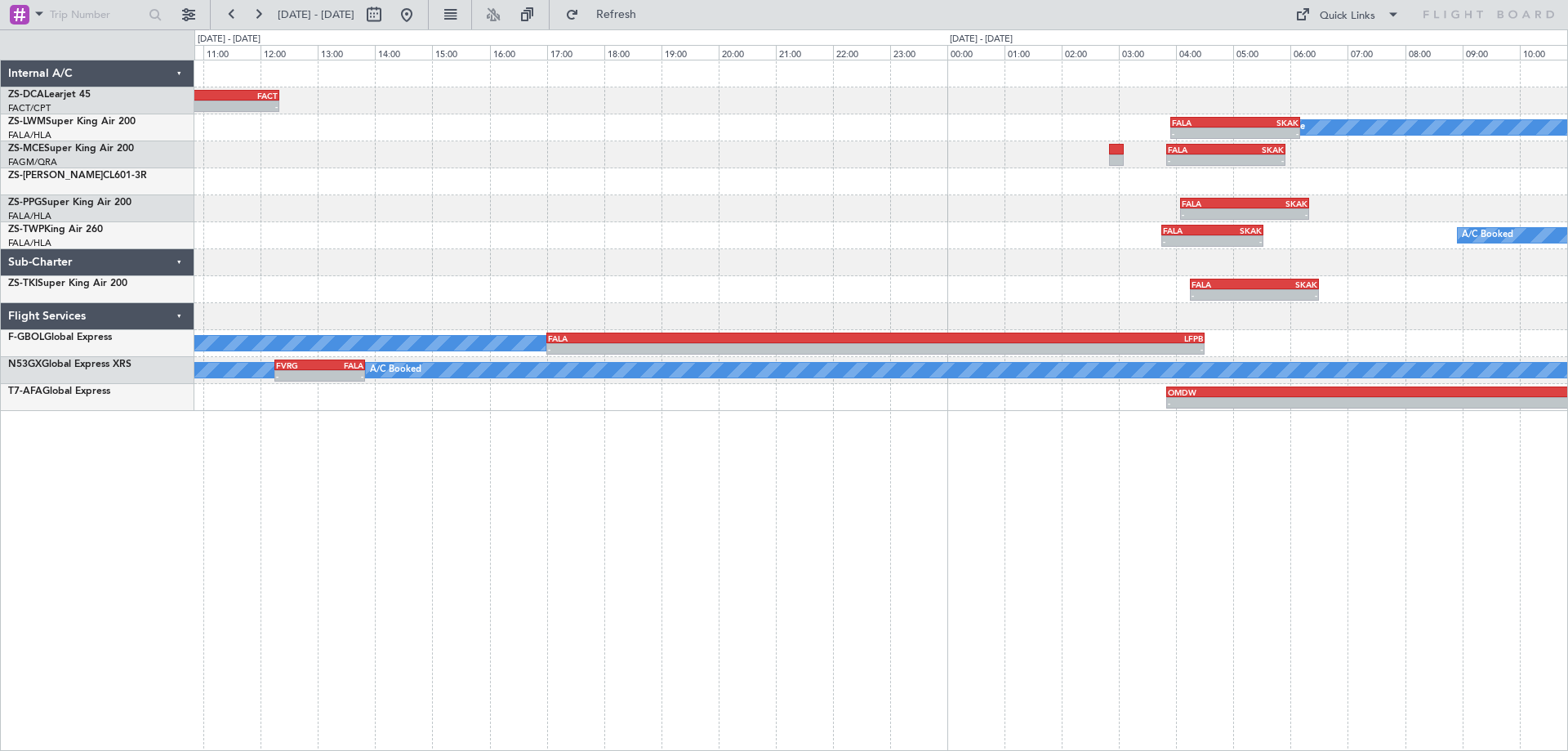
click at [703, 505] on div "- - FYWH 10:05 Z FACT 12:20 Z A/C Booked - - FALA 03:55 Z SKAK 06:10 Z A/C Unav…" at bounding box center [881, 404] width 1374 height 691
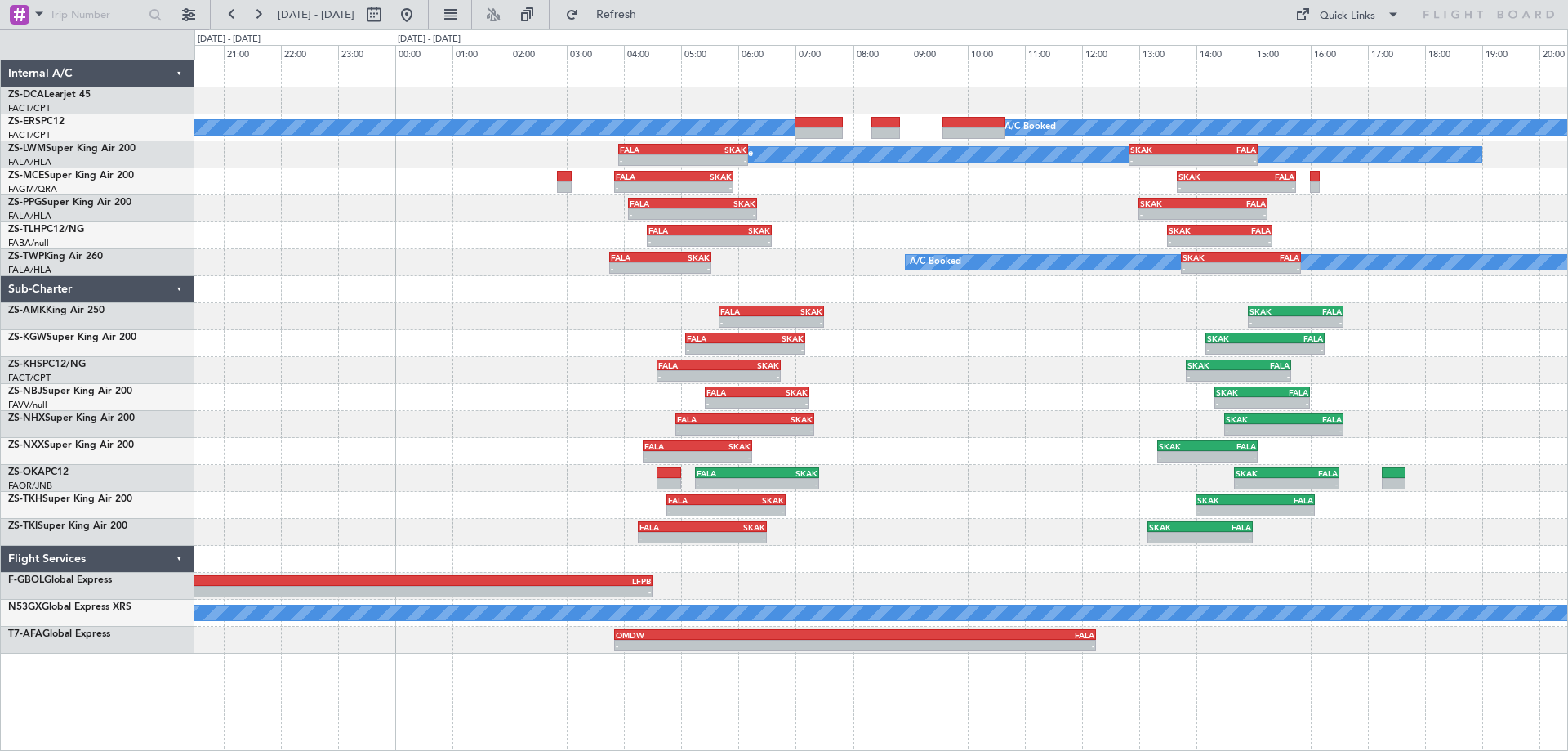
click at [672, 486] on div "A/C Booked A/C Booked A/C Unavailable - - FALA 03:55 Z SKAK 06:10 Z - - SKAK 12…" at bounding box center [881, 404] width 1374 height 691
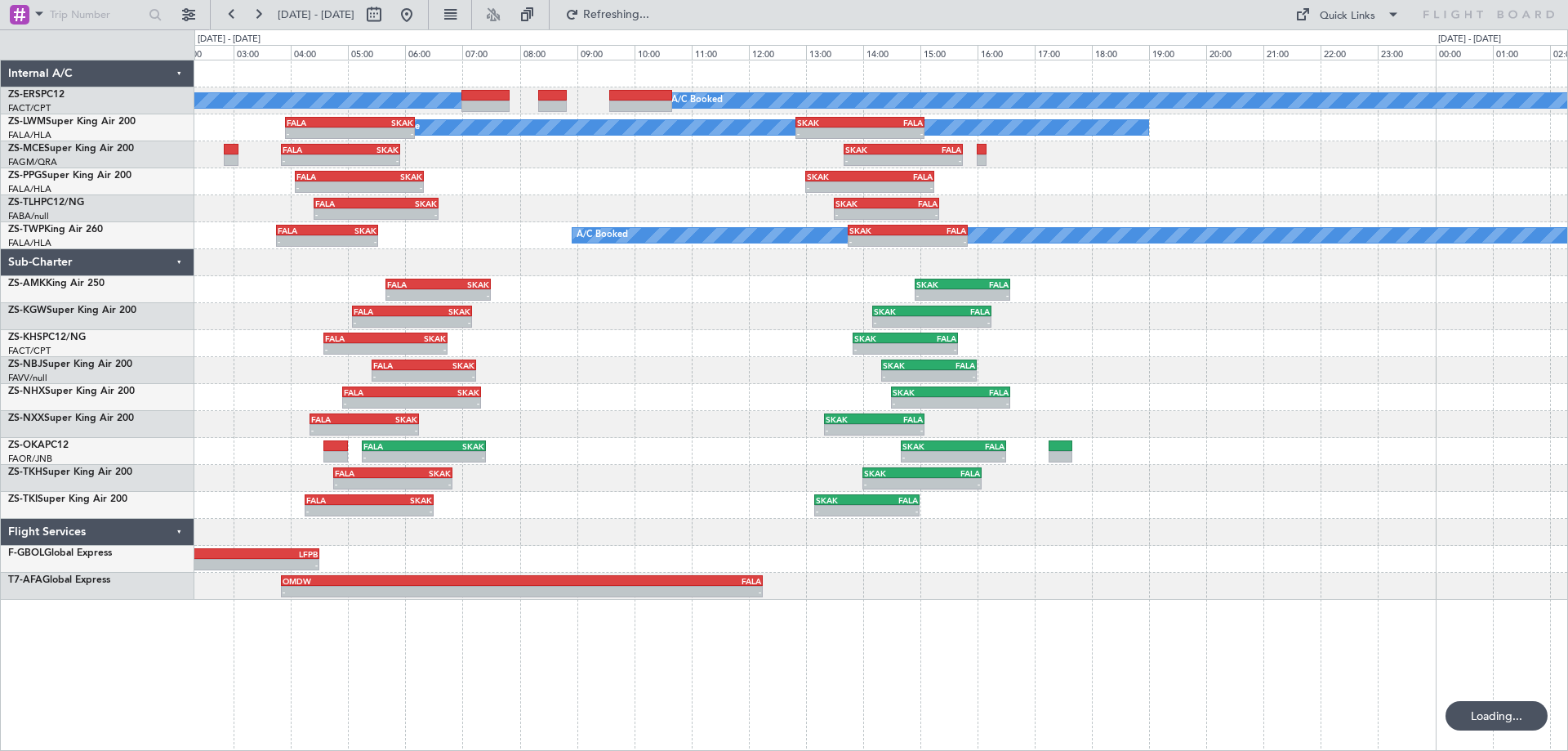
click at [761, 654] on div "A/C Booked A/C Booked A/C Unavailable - - FALA 03:55 Z SKAK 06:10 Z - - SKAK 12…" at bounding box center [881, 404] width 1374 height 691
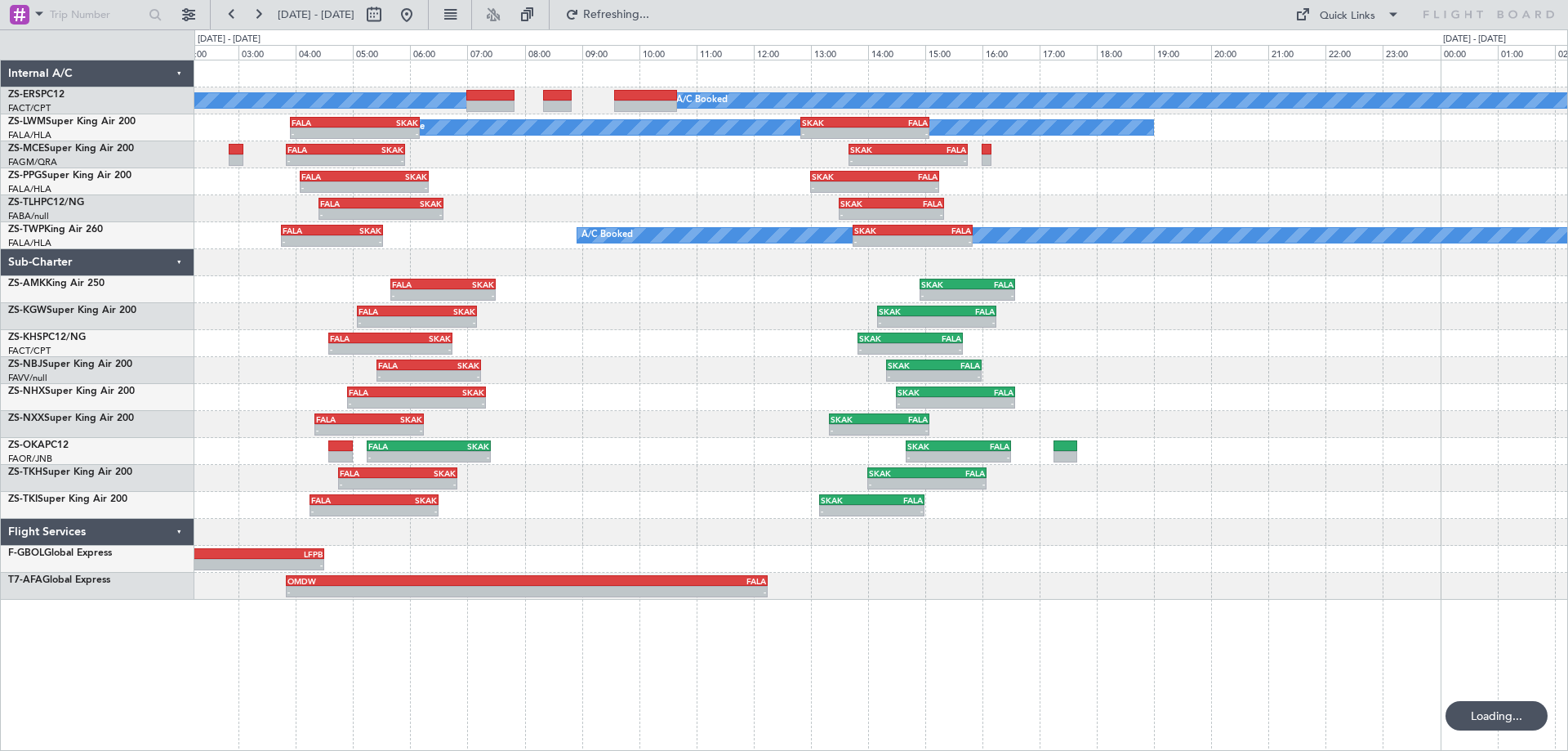
click at [262, 620] on div "A/C Booked A/C Booked A/C Unavailable - - FALA 03:55 Z SKAK 06:10 Z - - SKAK 12…" at bounding box center [881, 404] width 1374 height 691
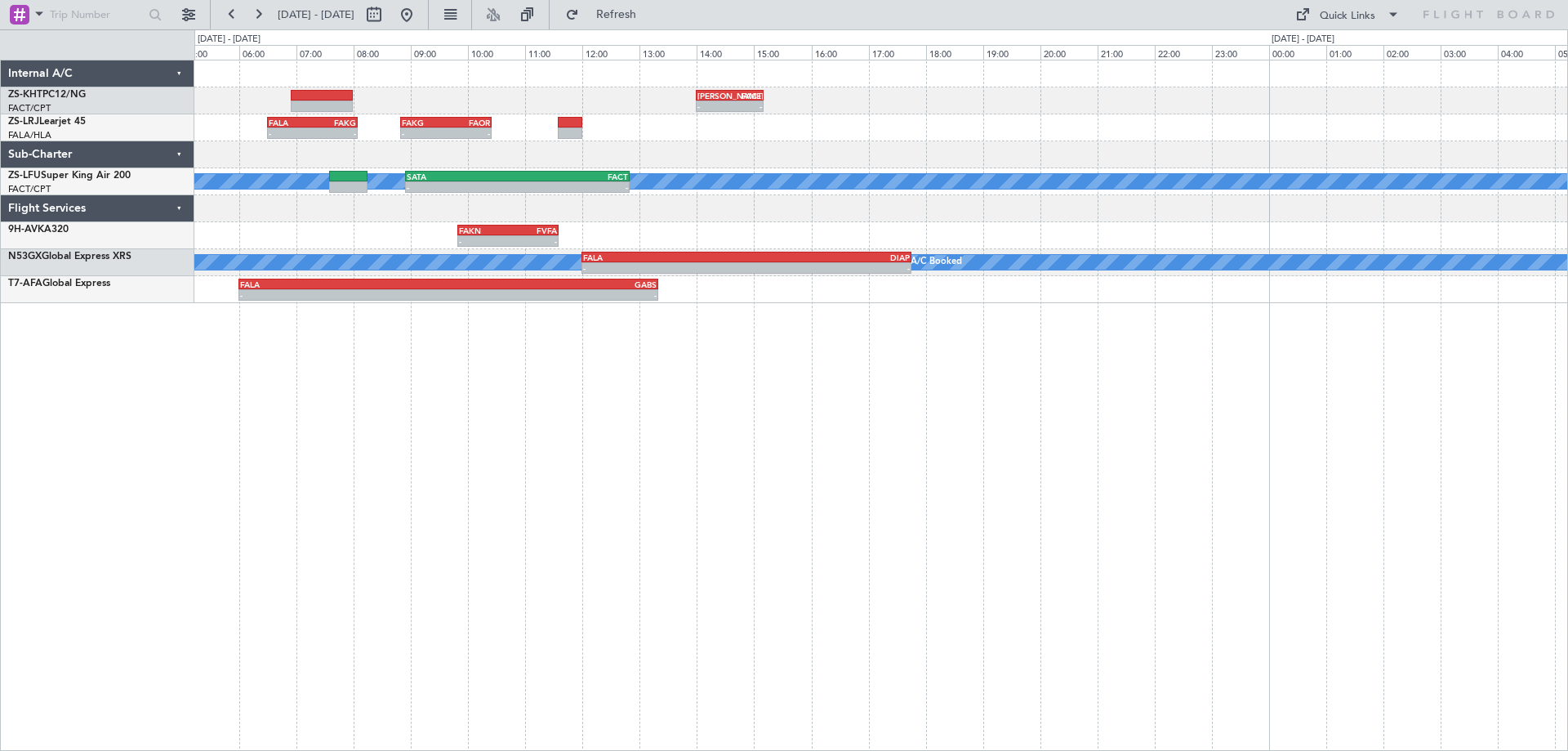
click at [766, 555] on div "- - [PERSON_NAME] 14:00 Z FACT 15:10 Z A/C Unavailable A/C Booked - - FALA 06:3…" at bounding box center [881, 404] width 1374 height 691
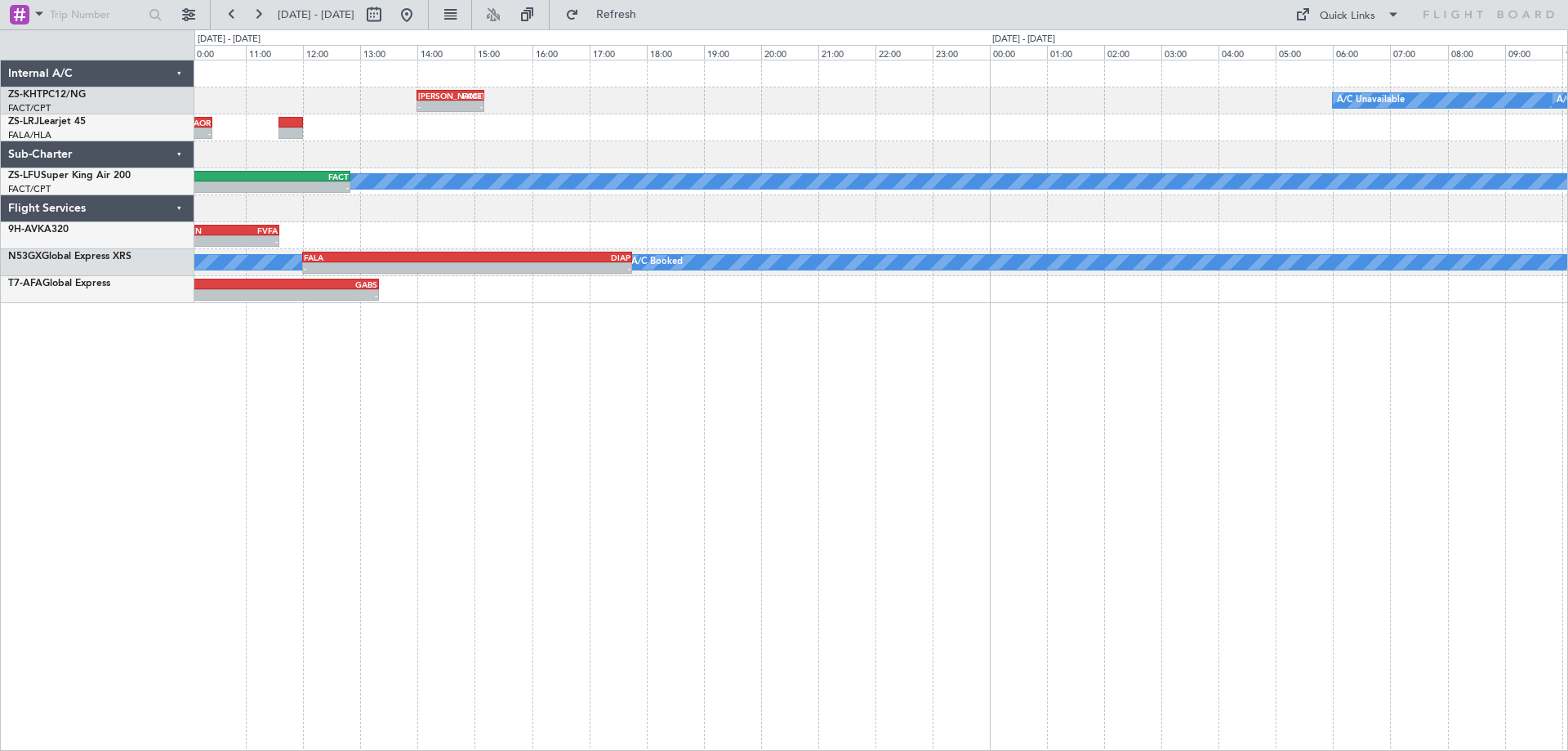
click at [562, 522] on div "- - [PERSON_NAME] 14:00 Z FACT 15:10 Z A/C Unavailable A/C Booked - - FAKG 08:5…" at bounding box center [881, 404] width 1374 height 691
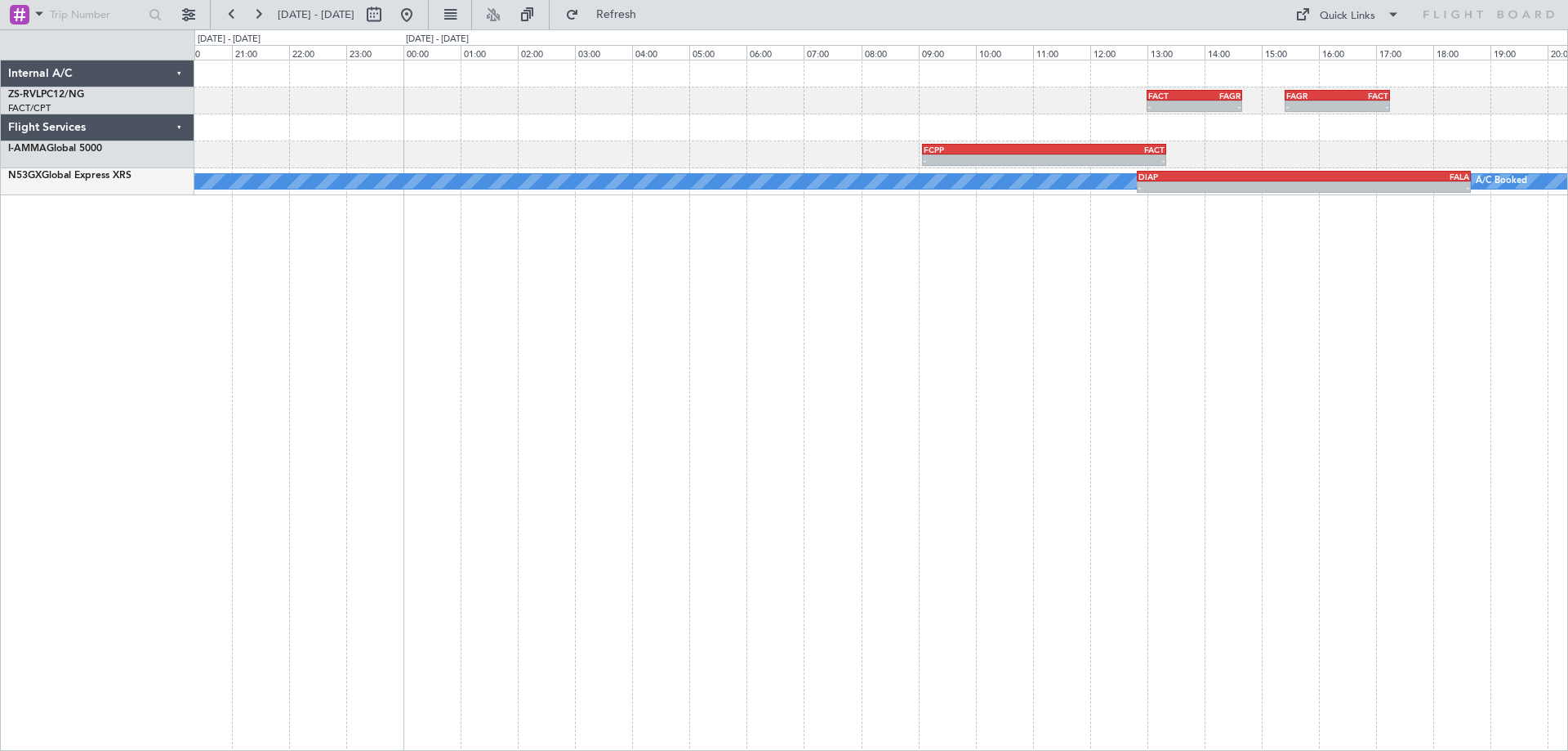
click at [703, 493] on div "- - FACT 13:00 Z FAGR 14:40 Z - - FAGR 15:25 Z FACT 17:15 Z - - FCPP 09:05 Z FA…" at bounding box center [881, 404] width 1374 height 691
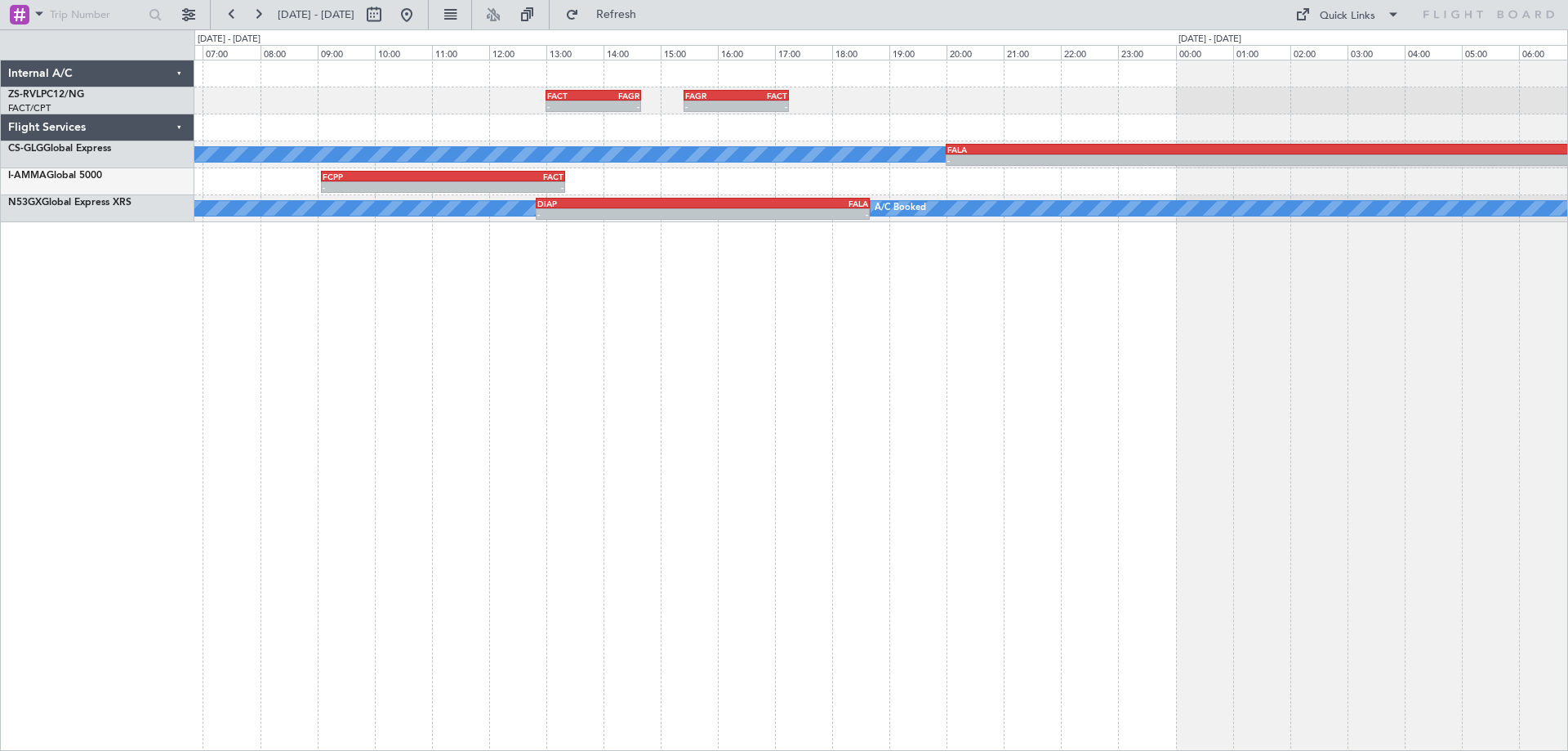
click at [325, 498] on div "- - FACT 13:00 Z FAGR 14:40 Z - - FAGR 15:25 Z FACT 17:15 Z A/C Booked - - FALA…" at bounding box center [881, 404] width 1374 height 691
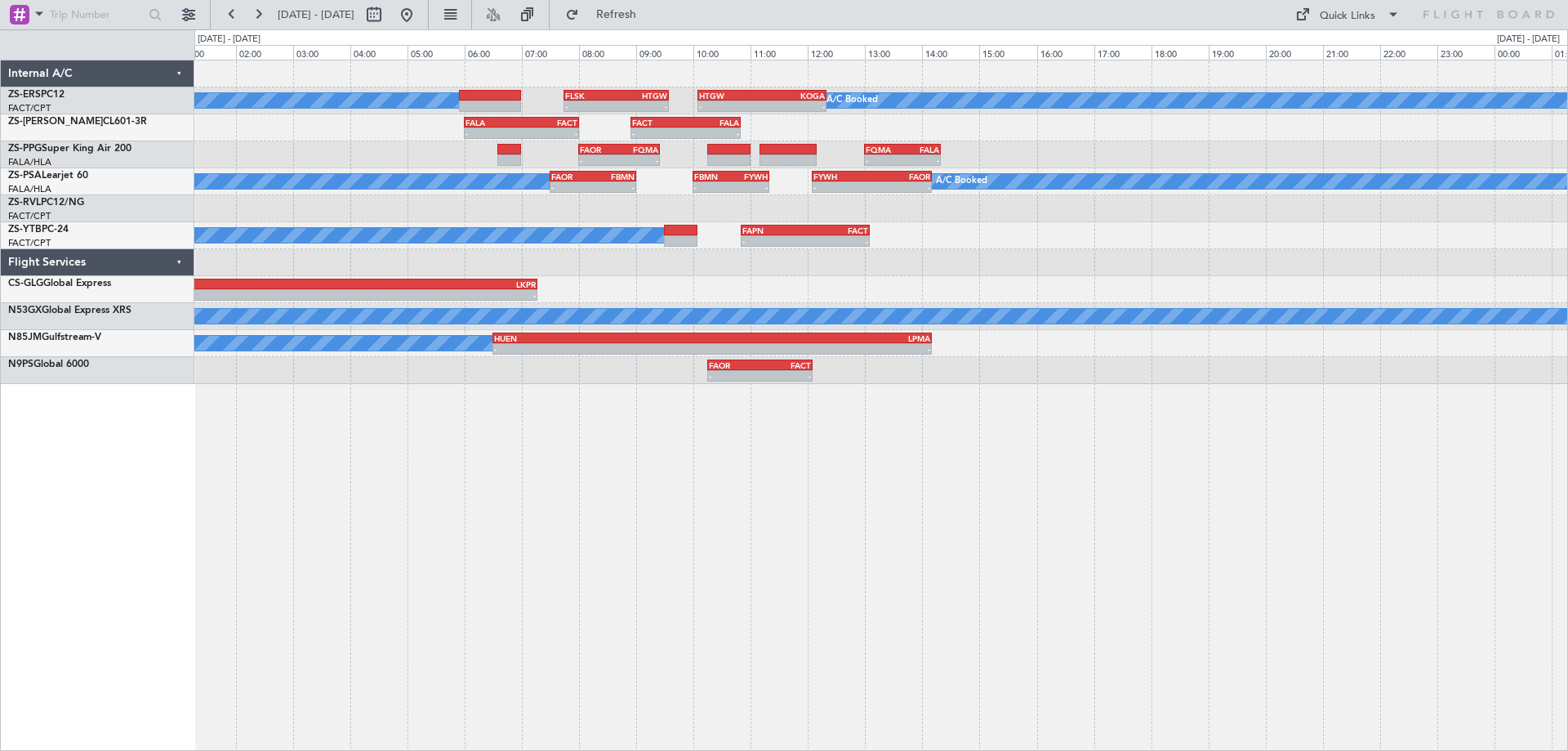
click at [644, 513] on div "A/C Booked A/C Booked - - FLSK 07:45 Z HTGW 09:35 Z - - HTGW 10:05 Z KOGA 12:20…" at bounding box center [881, 404] width 1374 height 691
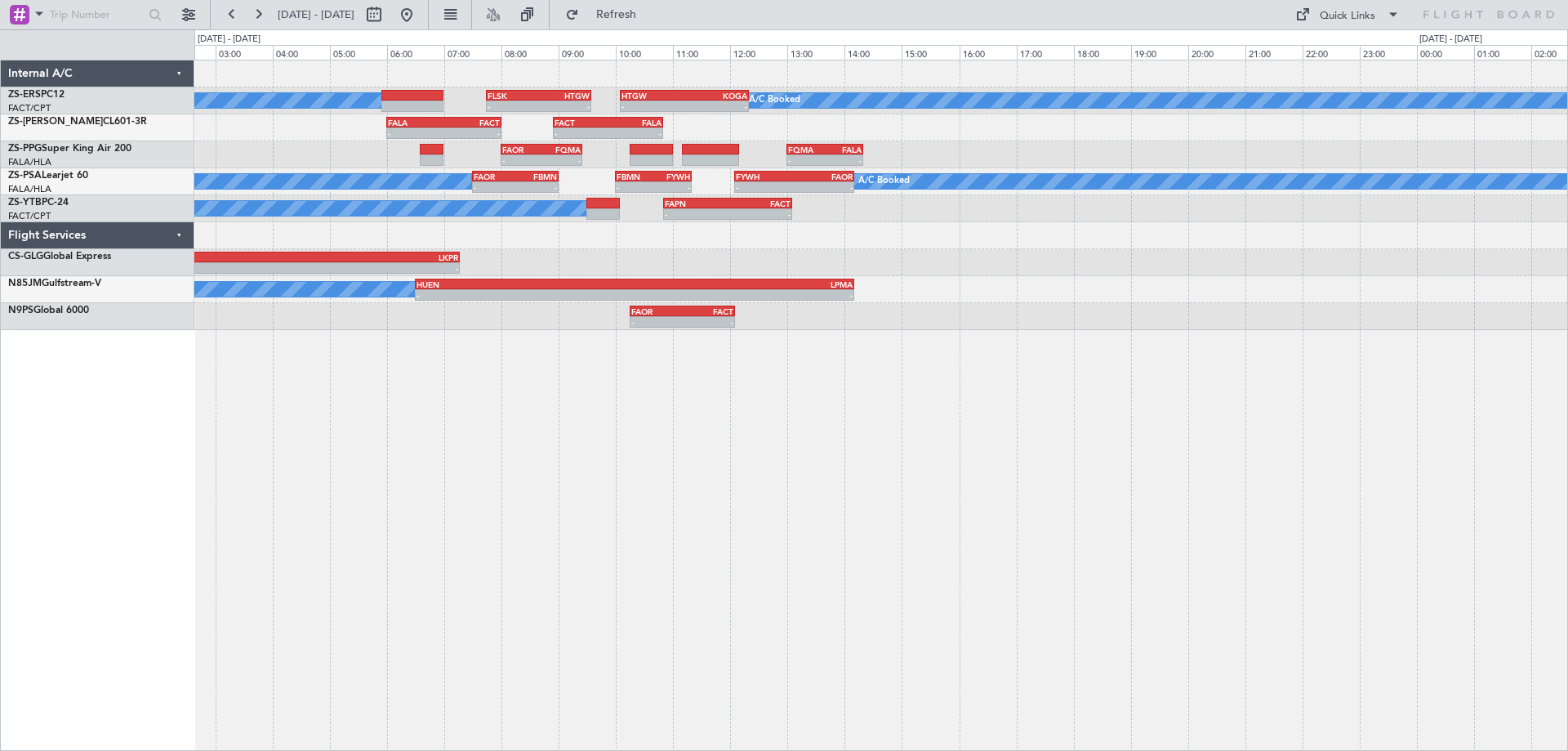
click at [468, 545] on div "A/C Booked A/C Booked - - FLSK 07:45 Z HTGW 09:35 Z - - HTGW 10:05 Z KOGA 12:20…" at bounding box center [881, 404] width 1374 height 691
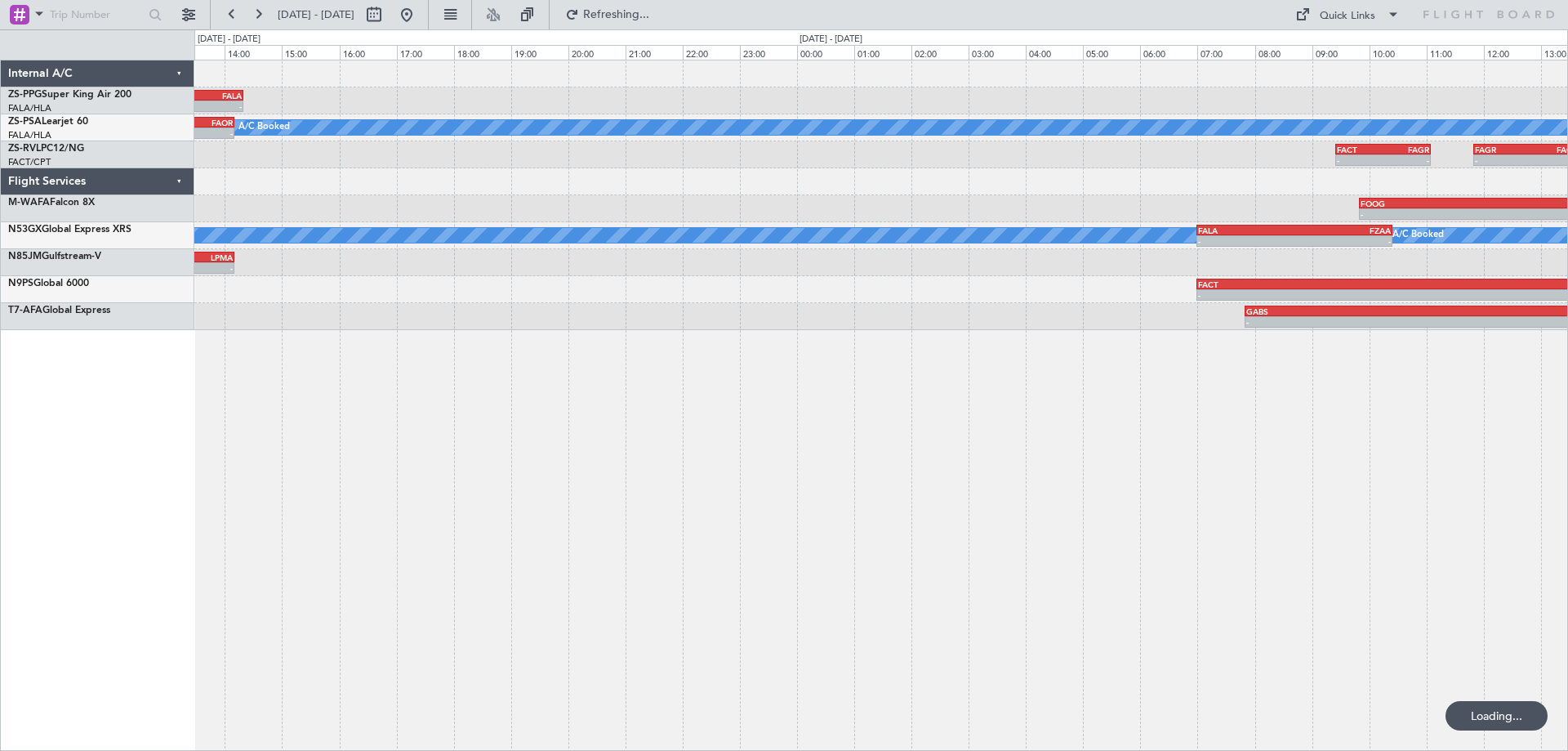
click at [519, 596] on div "- - FQMA 13:00 Z FALA 14:20 Z FAOR 08:00 Z FQMA 09:25 Z - - - - FYWH 12:05 Z FA…" at bounding box center [881, 404] width 1374 height 691
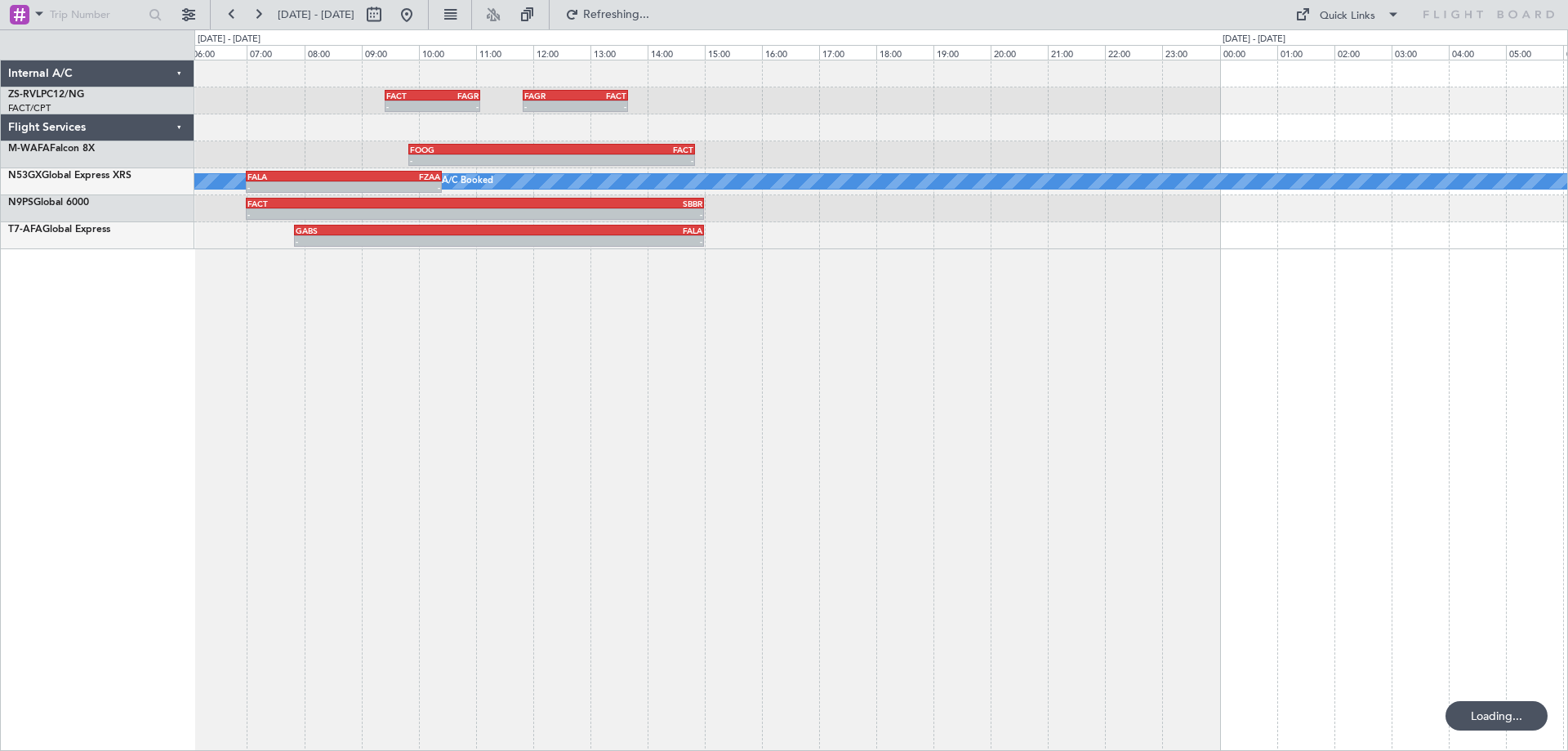
click at [594, 582] on div "- - FACT 09:25 Z FAGR 11:05 Z - - FAGR 11:50 Z FACT 13:40 Z - - FOOG 09:50 Z FA…" at bounding box center [881, 404] width 1374 height 691
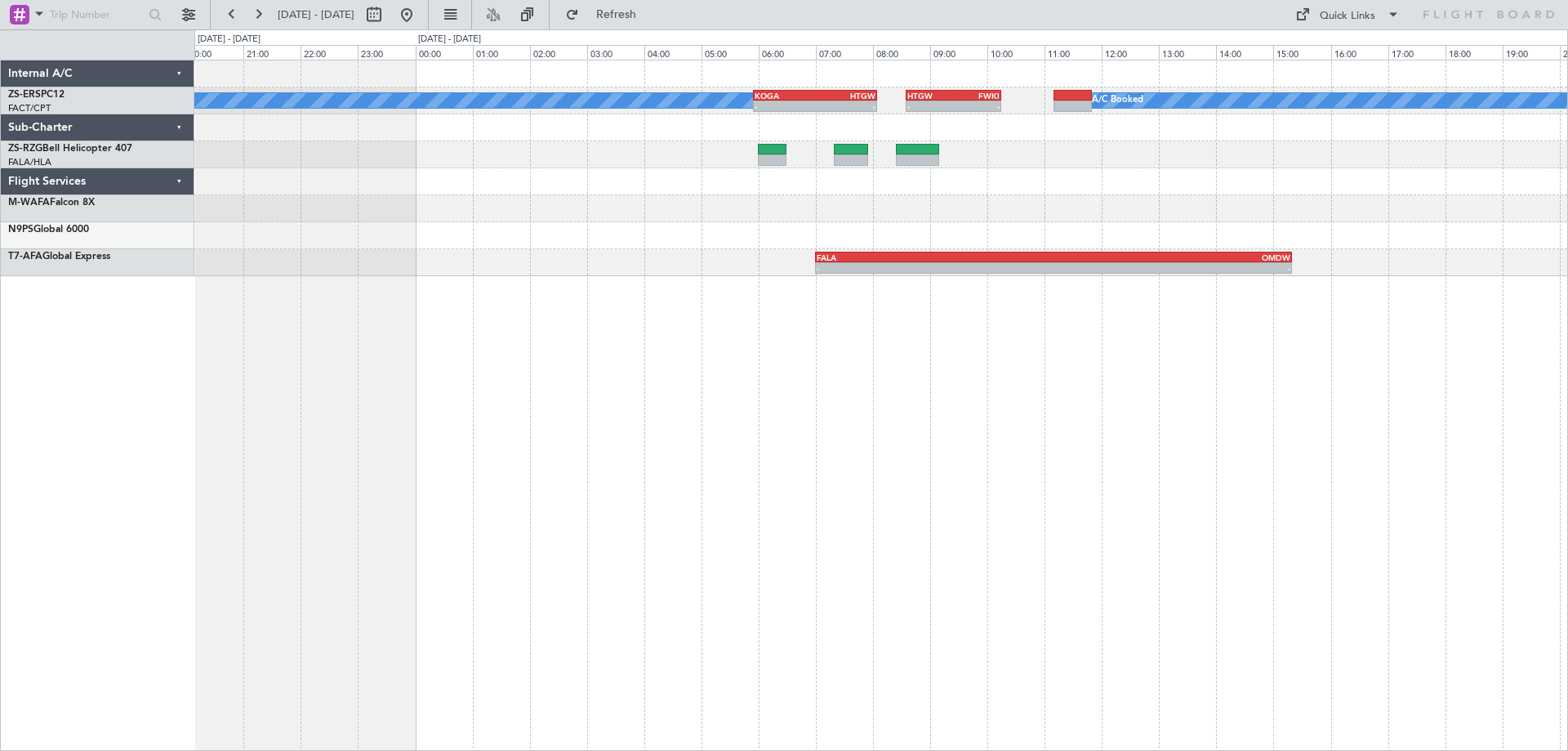
click at [883, 477] on div "A/C Booked A/C Booked - - KOGA 05:55 Z HTGW 08:05 Z - - HTGW 08:35 Z FWKI 10:15…" at bounding box center [881, 404] width 1374 height 691
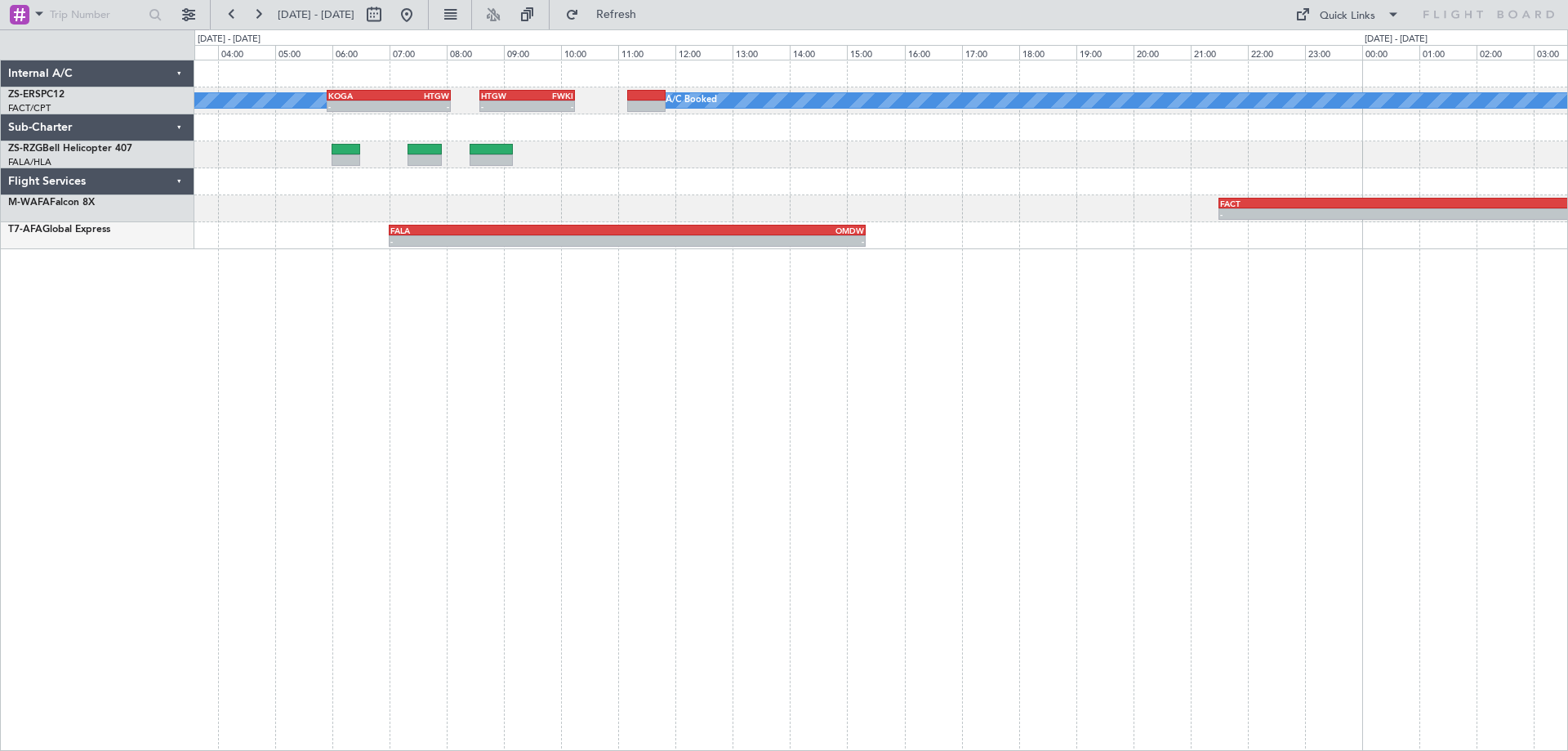
click at [809, 422] on div "A/C Booked A/C Booked - - KOGA 05:55 Z HTGW 08:05 Z - - HTGW 08:35 Z FWKI 10:15…" at bounding box center [881, 404] width 1374 height 691
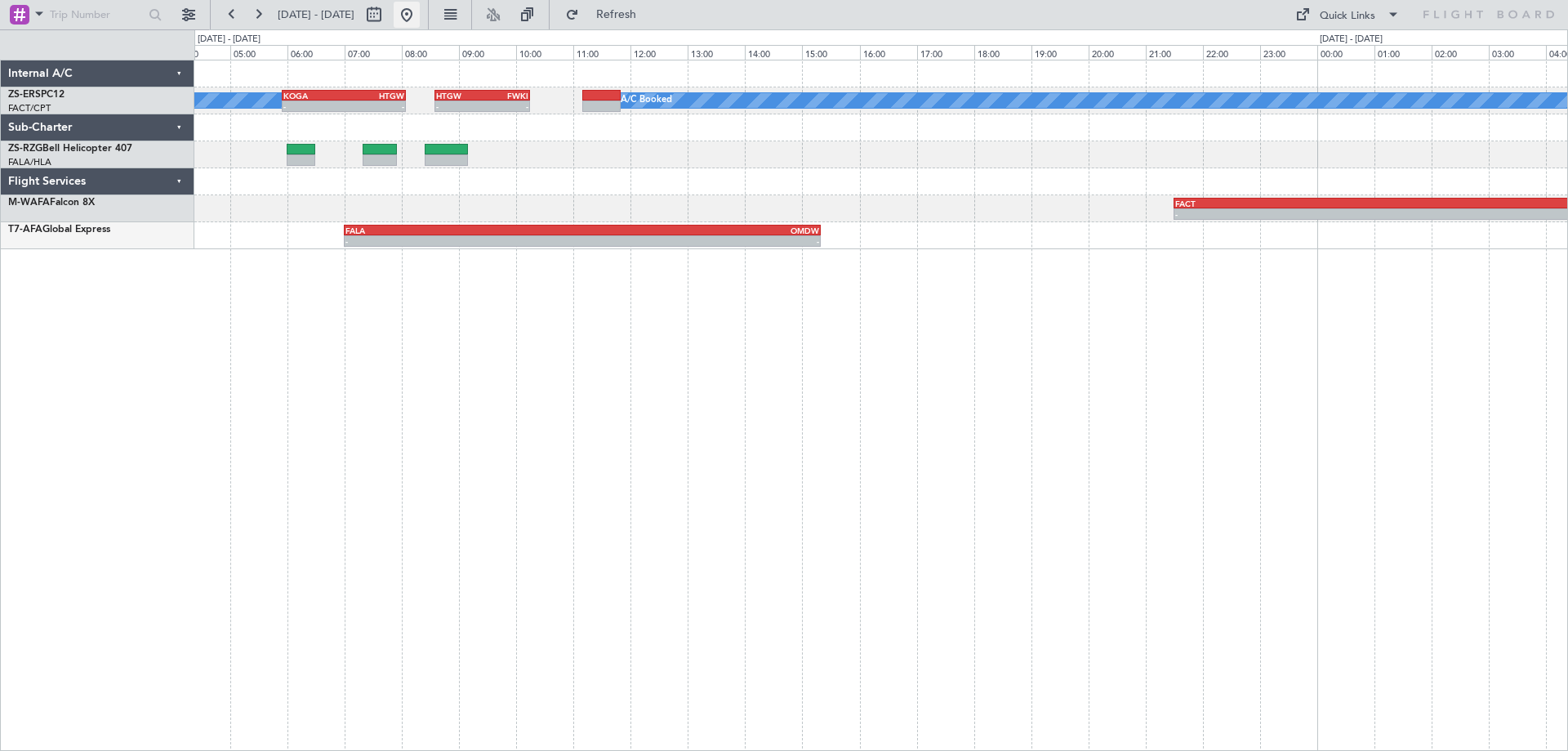
click at [420, 16] on button at bounding box center [407, 15] width 26 height 26
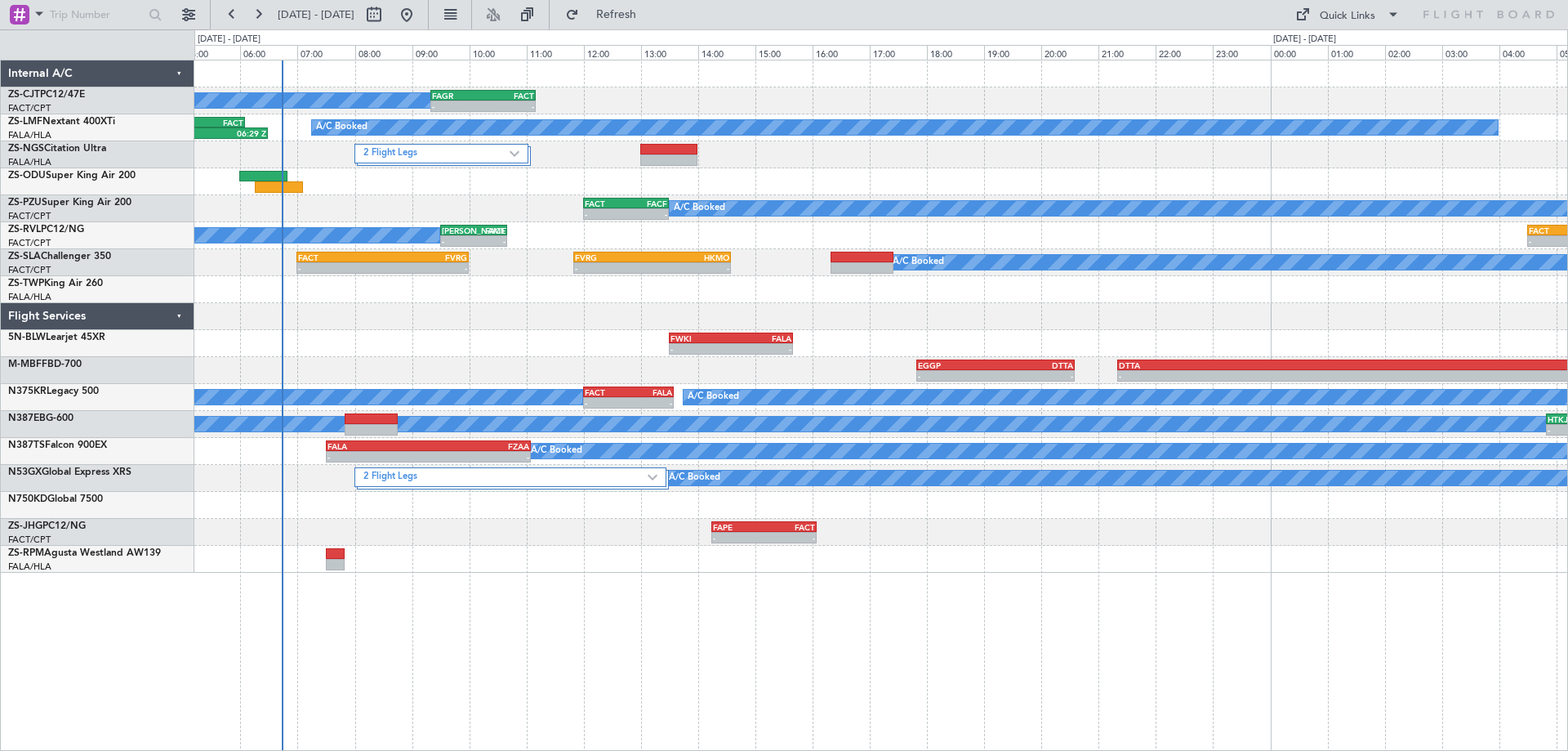
click at [468, 660] on div "- - FAGR 09:20 Z FACT 11:10 Z A/C Booked FALA 04:00 Z FACT 06:05 Z 04:05 Z 06:2…" at bounding box center [881, 404] width 1374 height 691
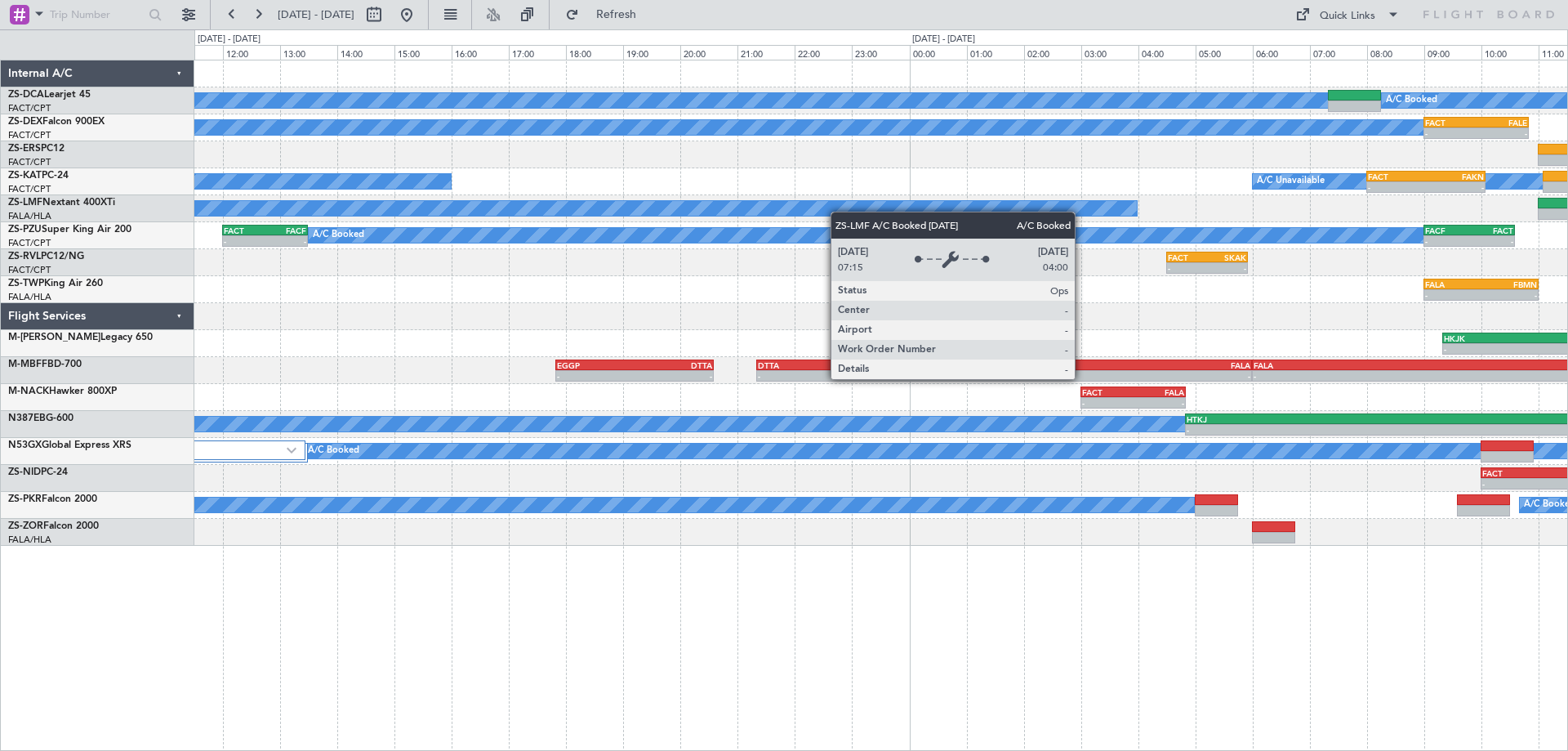
click at [841, 211] on div "A/C Booked A/C Booked A/C Booked - - FACT 09:00 Z FALE 10:50 Z FALE 12:00 Z FVR…" at bounding box center [881, 302] width 1373 height 485
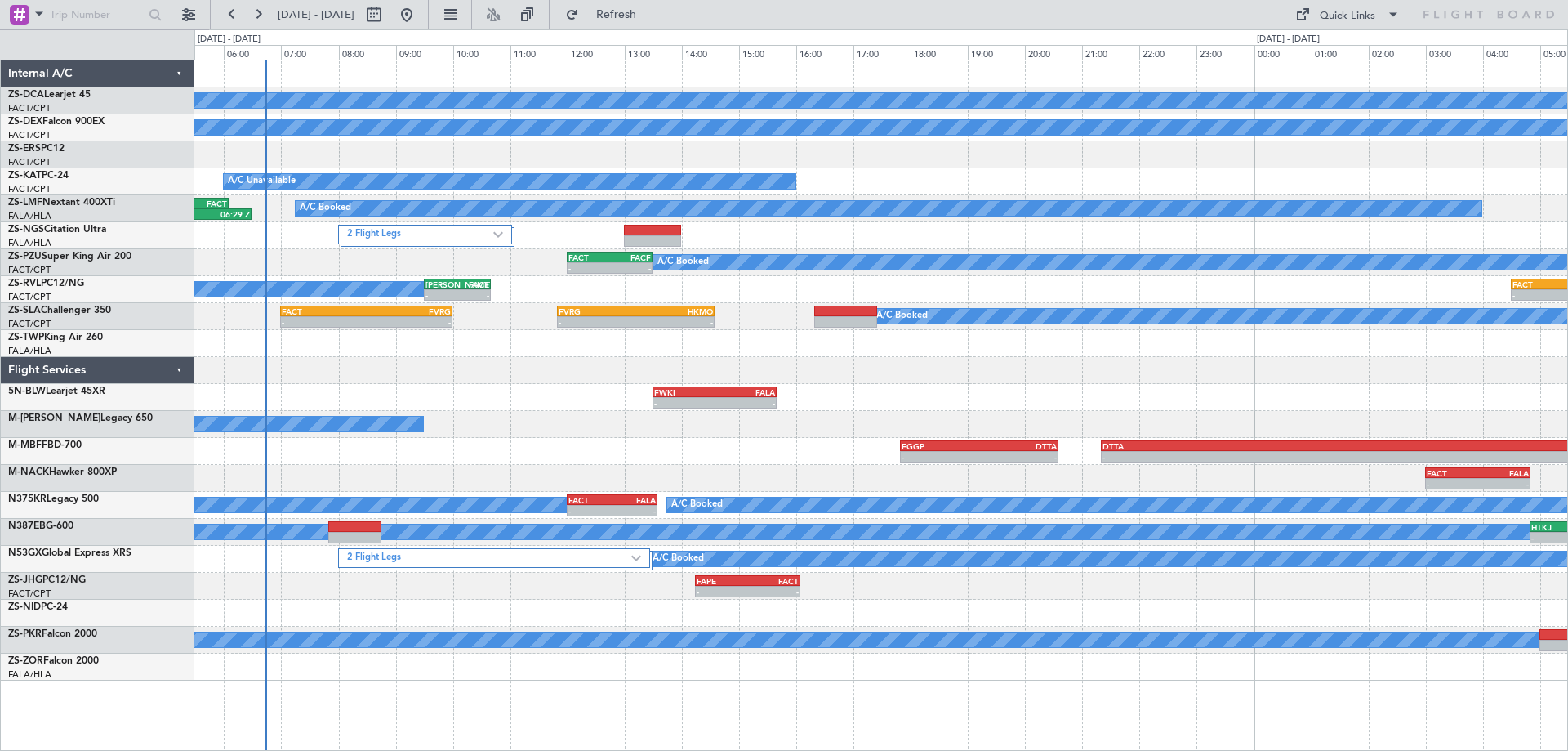
click at [962, 464] on div "A/C Booked A/C Booked A/C Booked FACT 09:00 Z FALE 10:50 Z - - A/C Unavailable …" at bounding box center [881, 370] width 1373 height 620
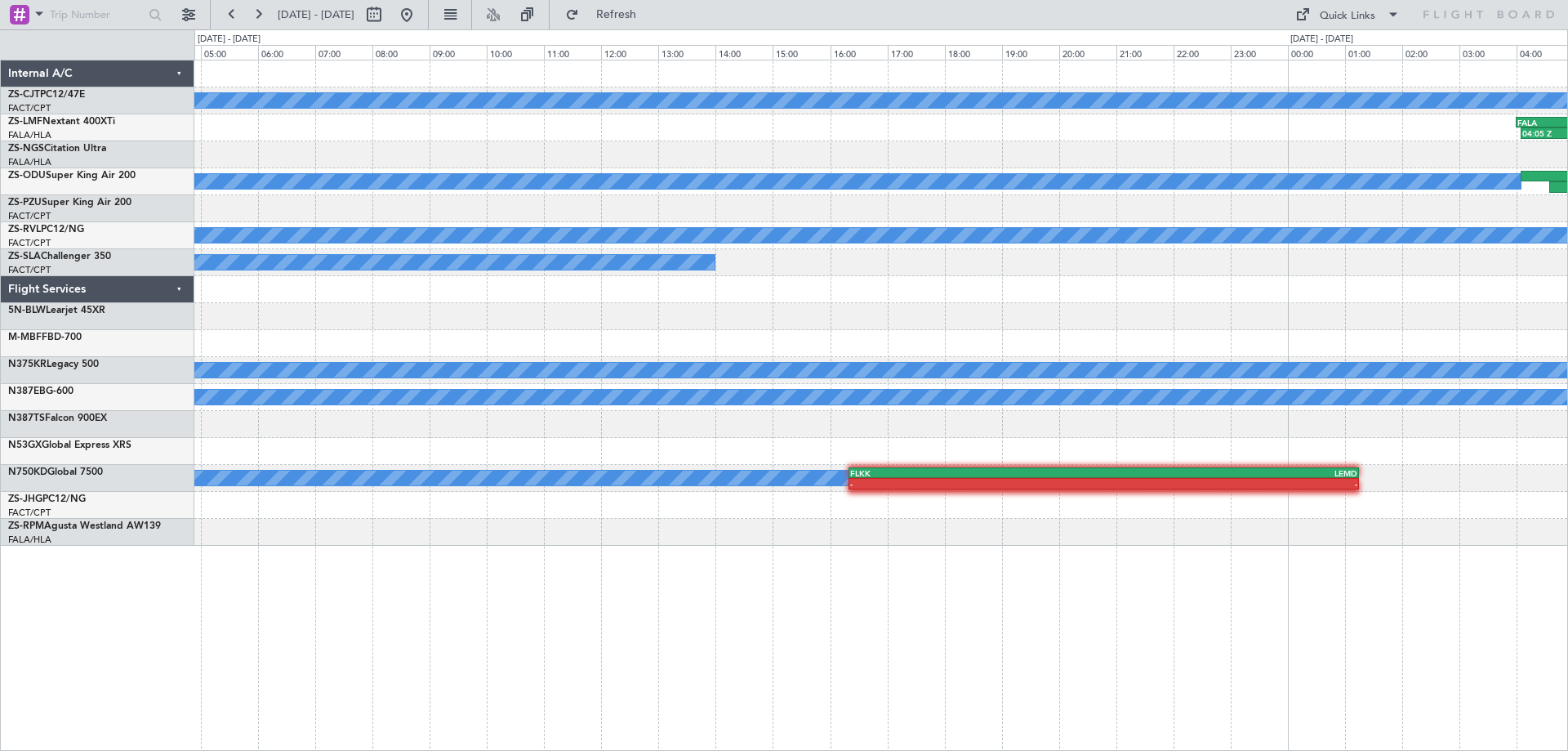
click at [1561, 683] on div "A/C Booked - - FAGR 09:20 Z FACT 11:10 Z 04:05 Z 06:29 Z FALA 04:00 Z FACT 06:0…" at bounding box center [881, 404] width 1374 height 691
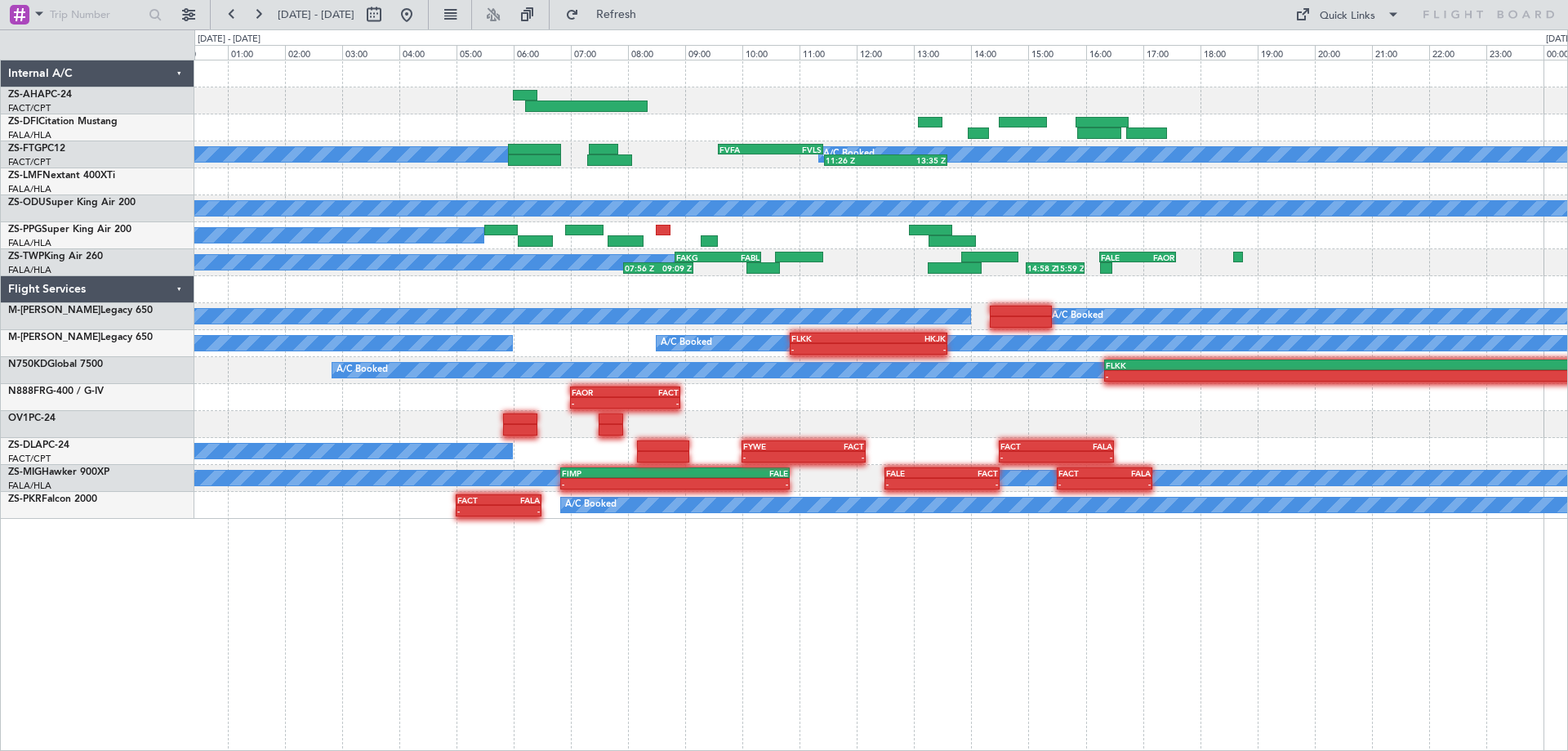
click at [748, 609] on div "A/C Booked A/C Booked 11:26 Z 13:35 Z FVFA 09:35 Z FVLS 11:25 Z FALA 04:00 Z FA…" at bounding box center [881, 404] width 1374 height 691
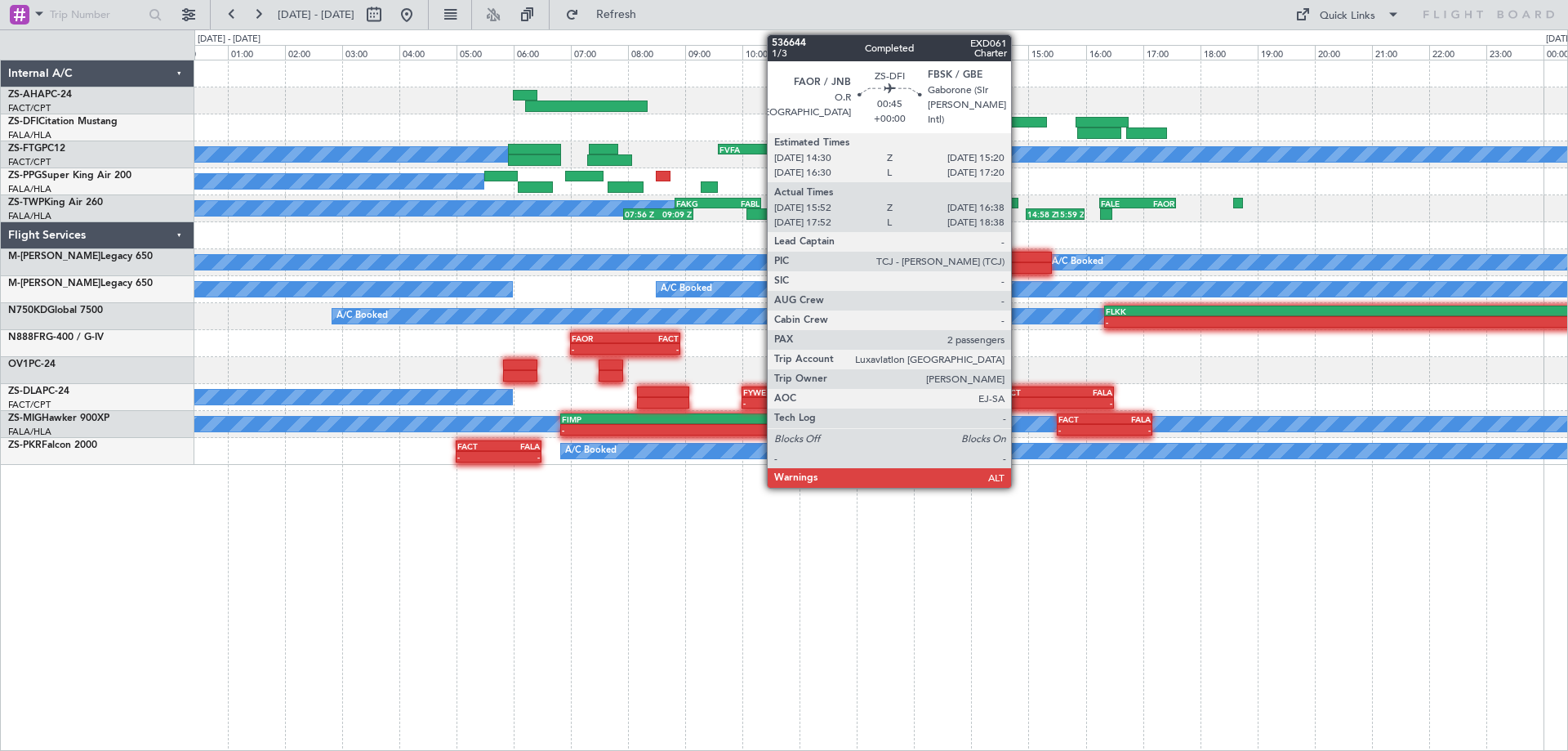
click at [1018, 119] on div at bounding box center [1022, 123] width 49 height 12
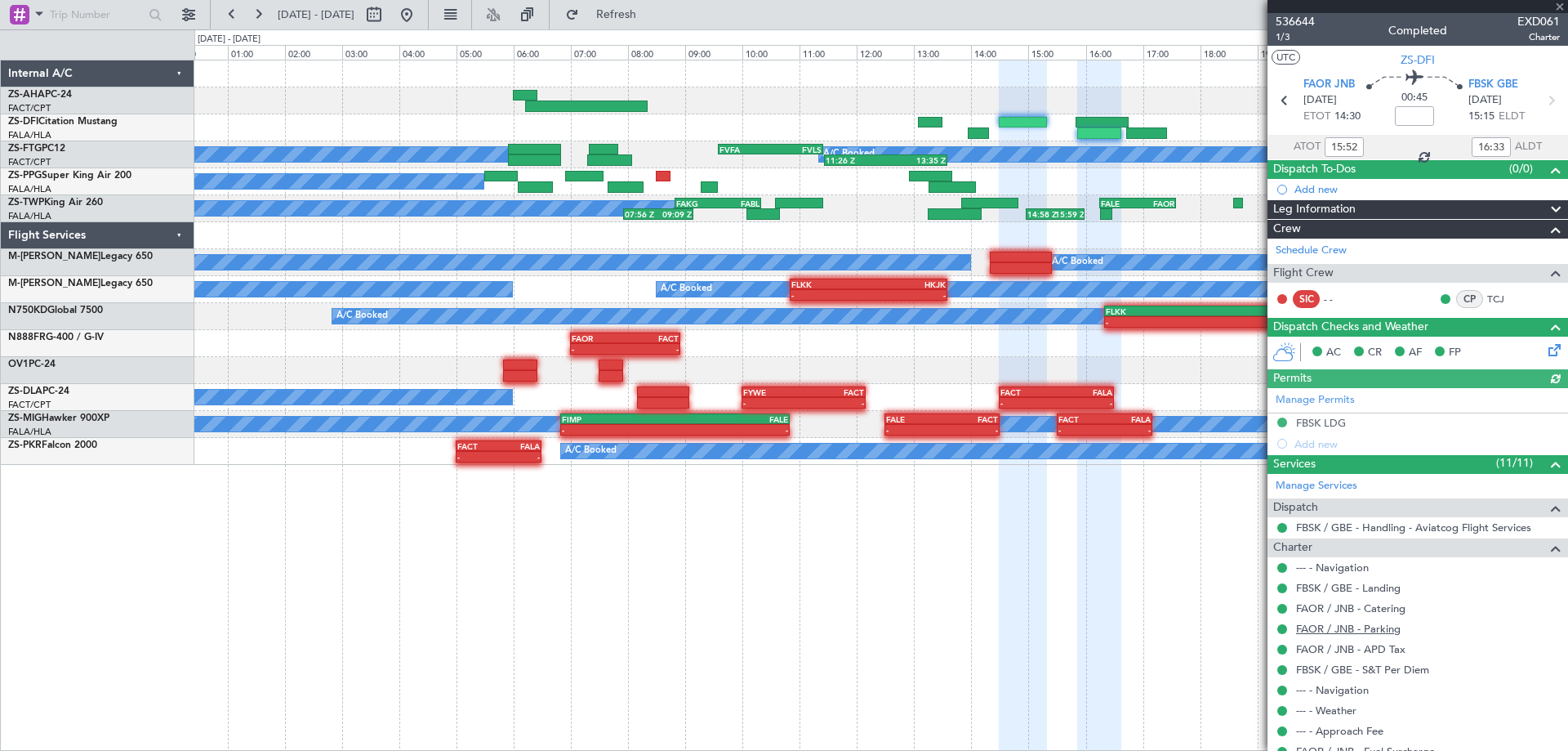
scroll to position [130, 0]
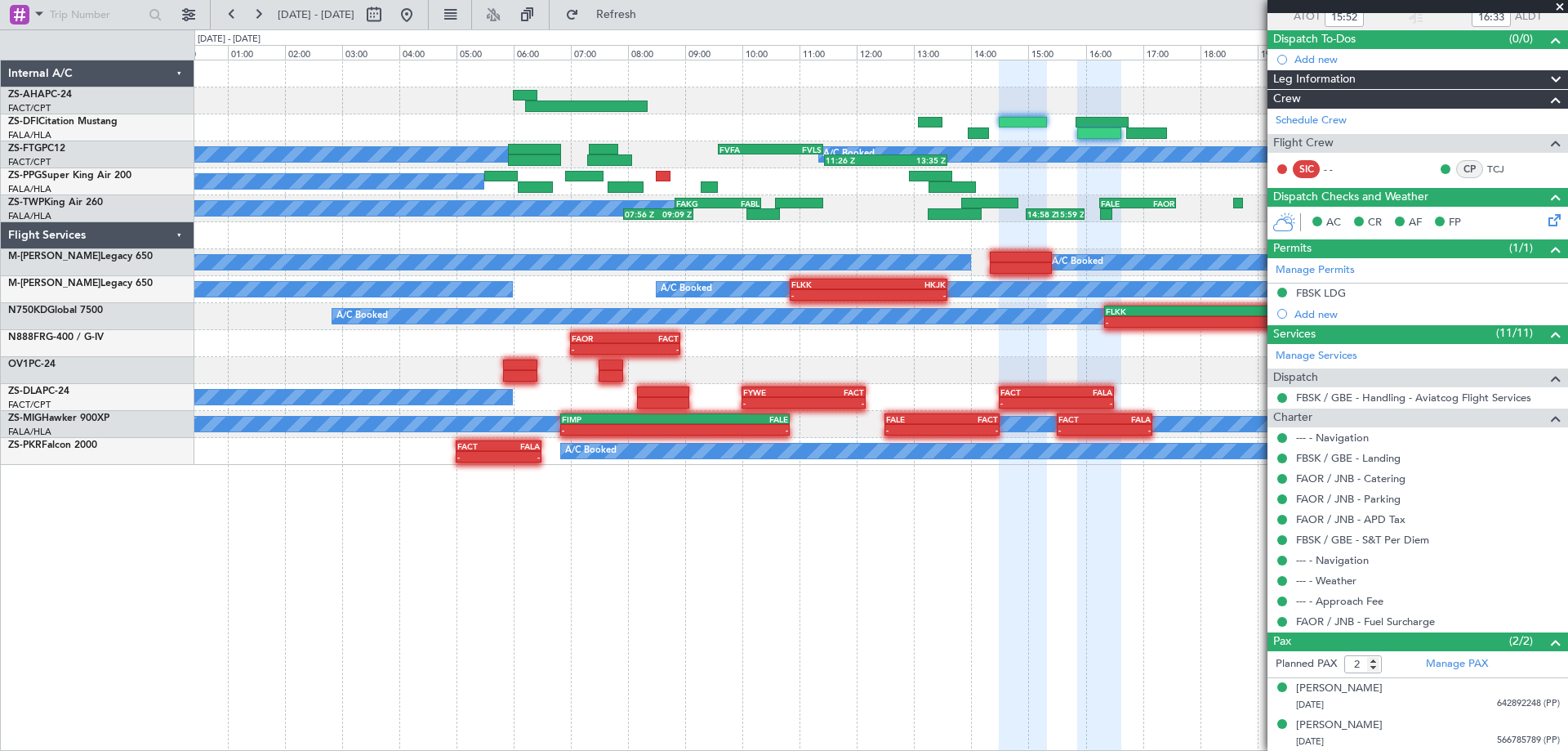
click at [1561, 8] on span at bounding box center [1560, 7] width 16 height 15
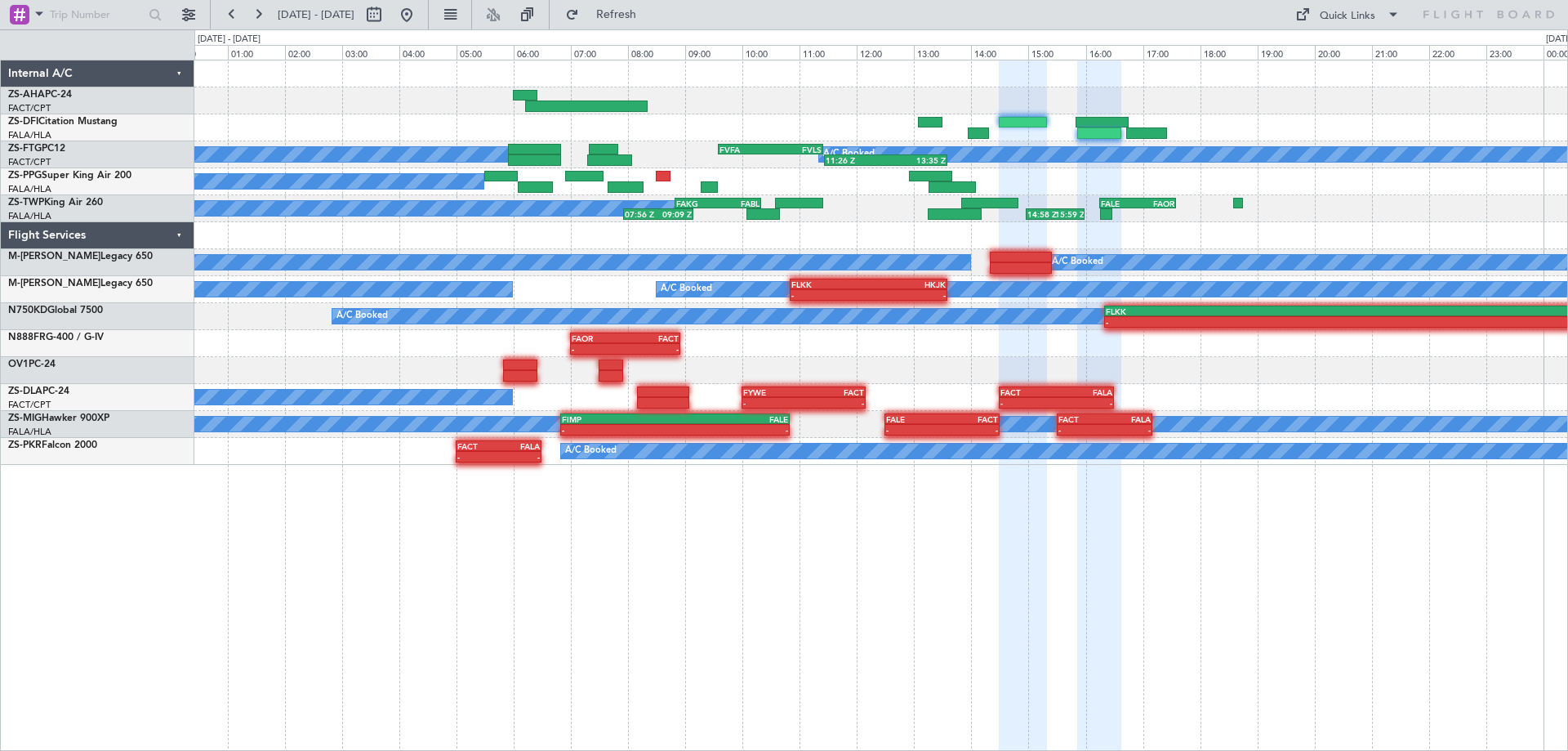
type input "0"
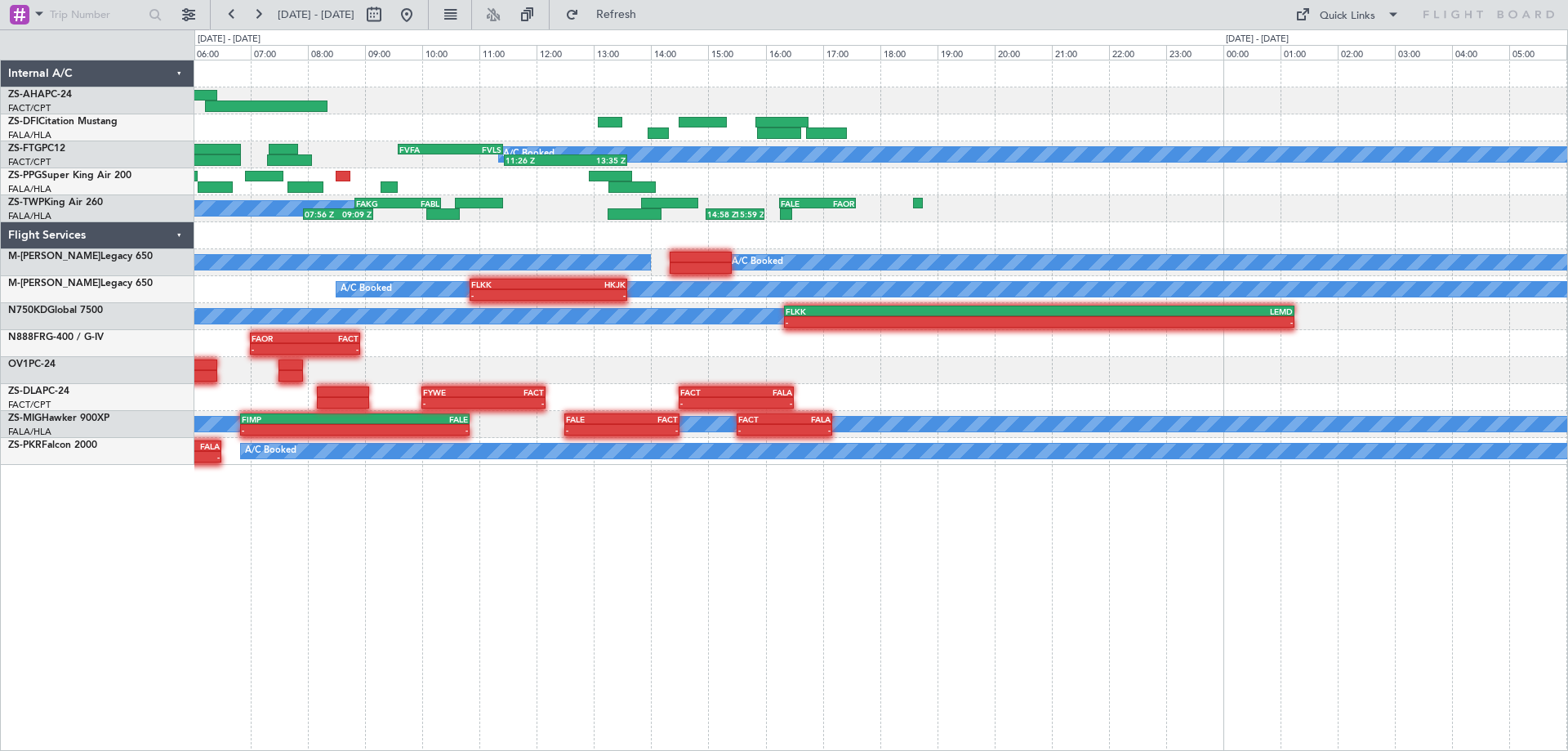
click at [640, 266] on div "A/C Booked 11:26 Z 13:35 Z FVFA 09:35 Z FVLS 11:25 Z A/C Booked A/C Booked A/C …" at bounding box center [881, 262] width 1373 height 404
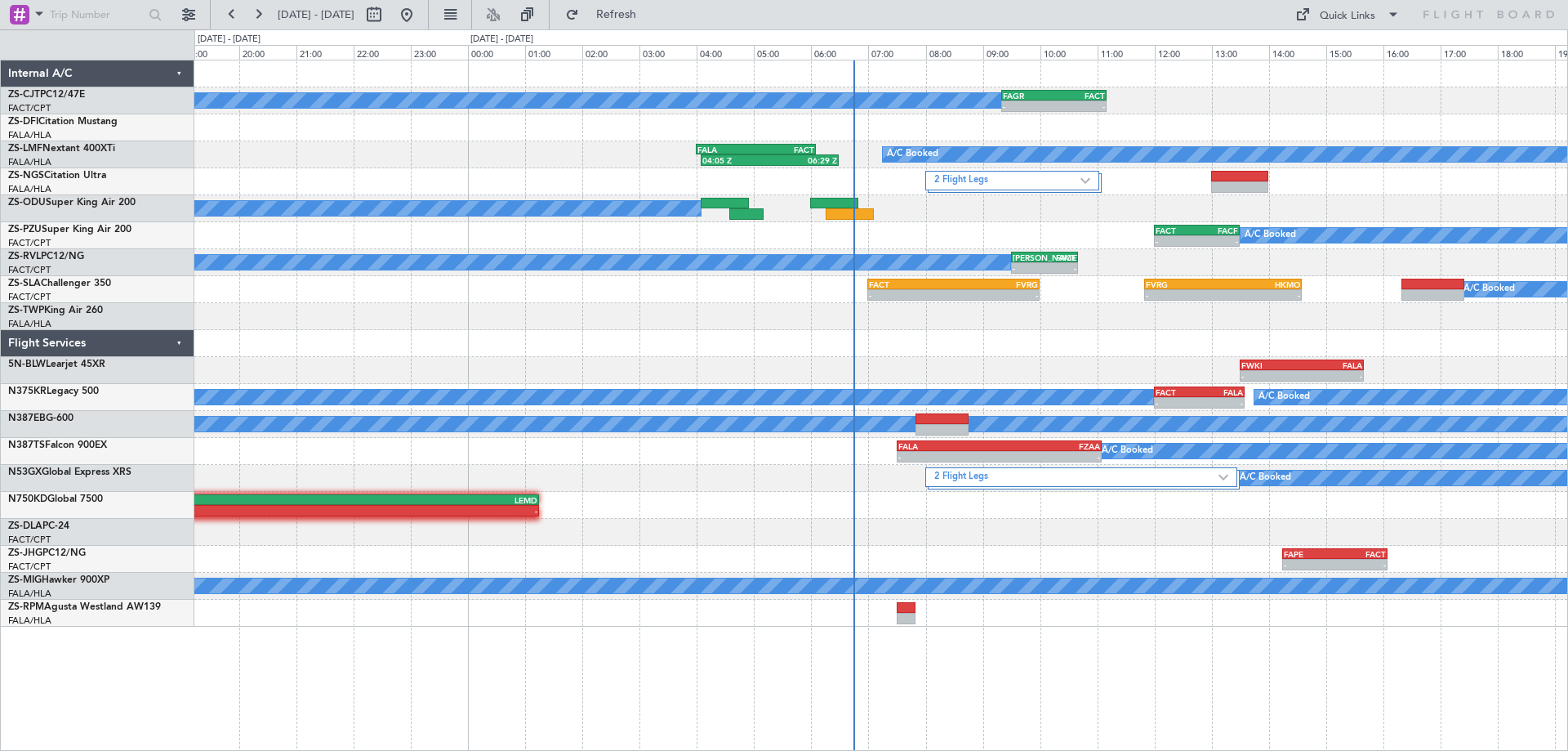
click at [1126, 710] on div "A/C Booked - - FAGR 09:20 Z FACT 11:10 Z A/C Booked 04:05 Z 06:29 Z FALA 04:00 …" at bounding box center [881, 404] width 1374 height 691
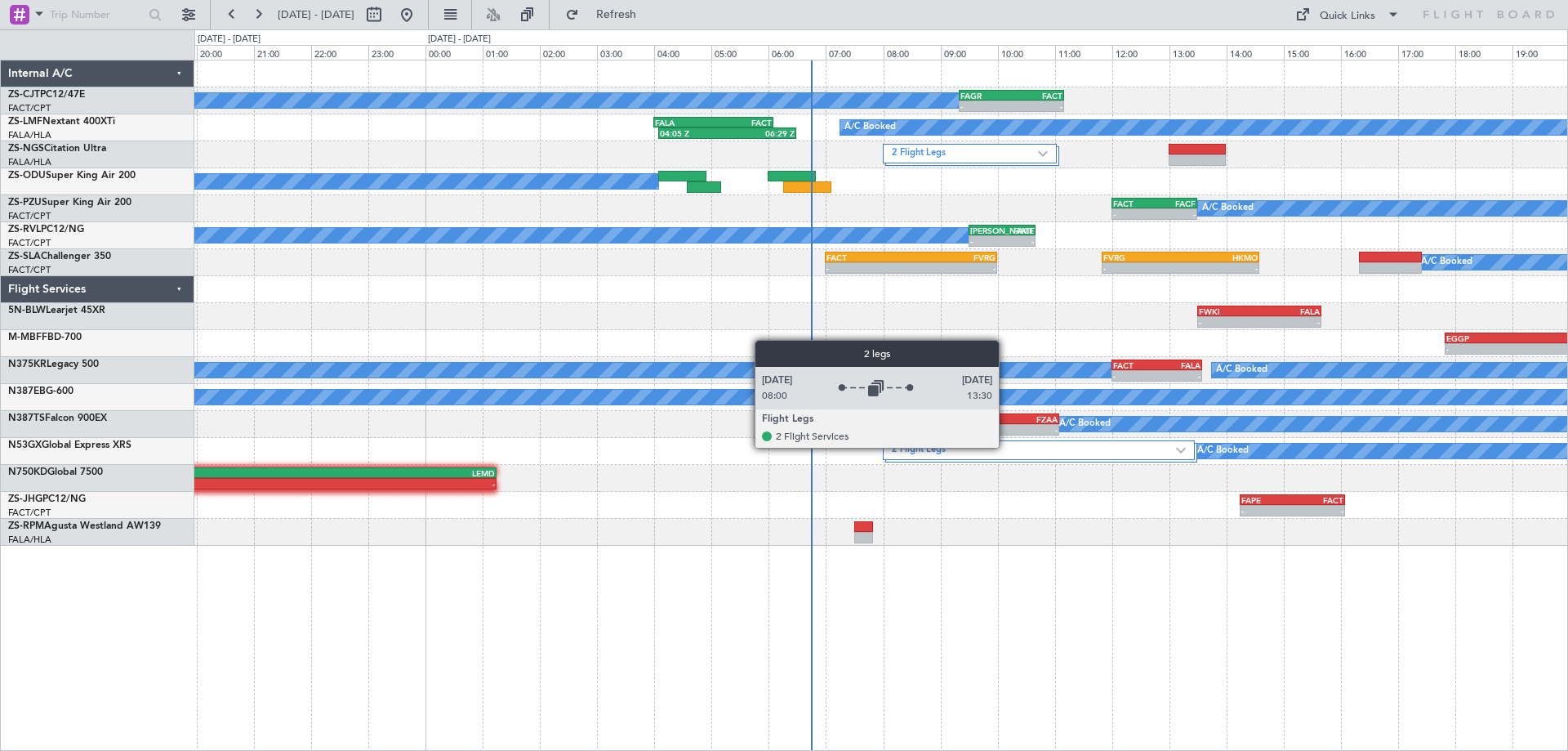
click at [1006, 447] on label "2 Flight Legs" at bounding box center [1034, 450] width 285 height 14
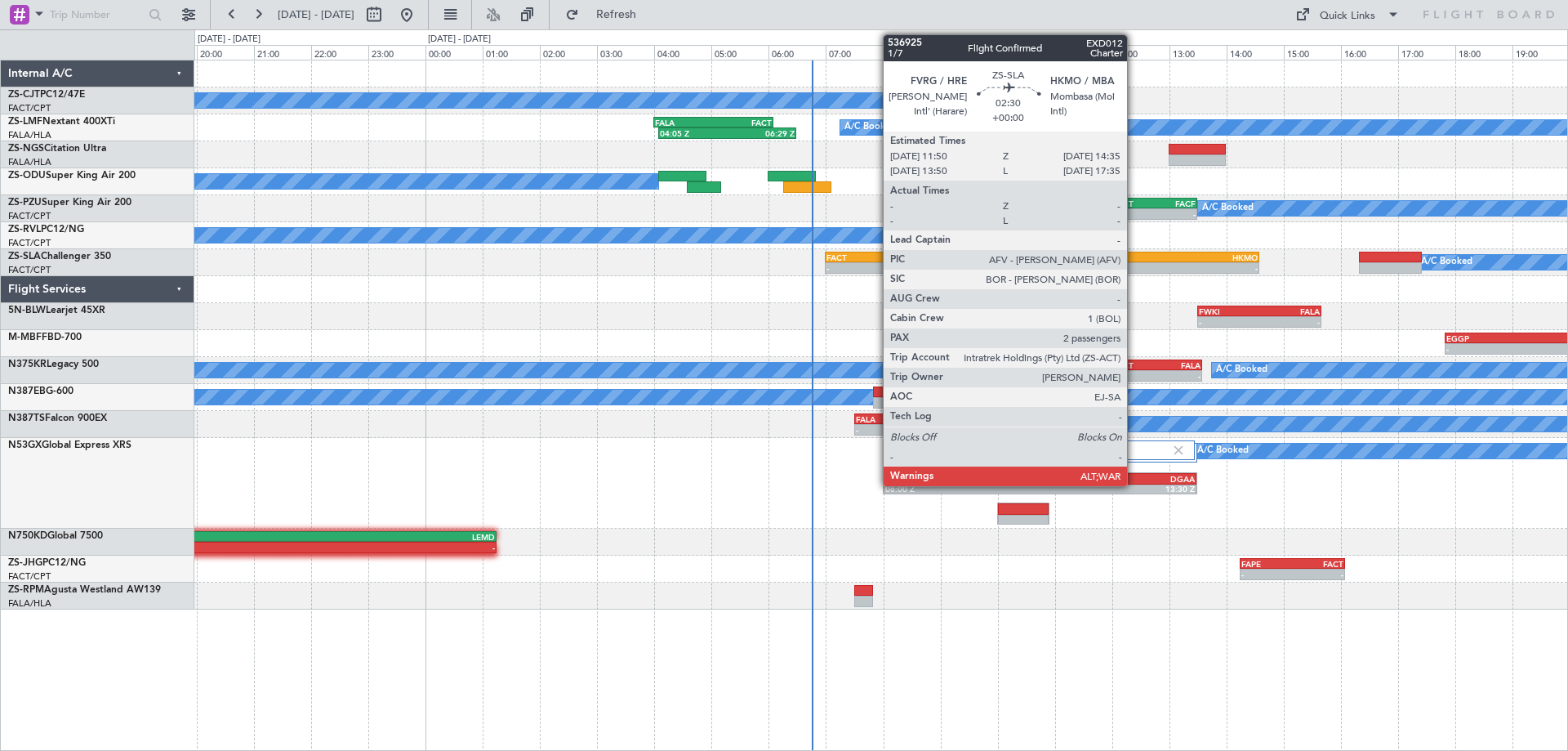
click at [1134, 264] on div "-" at bounding box center [1142, 268] width 77 height 10
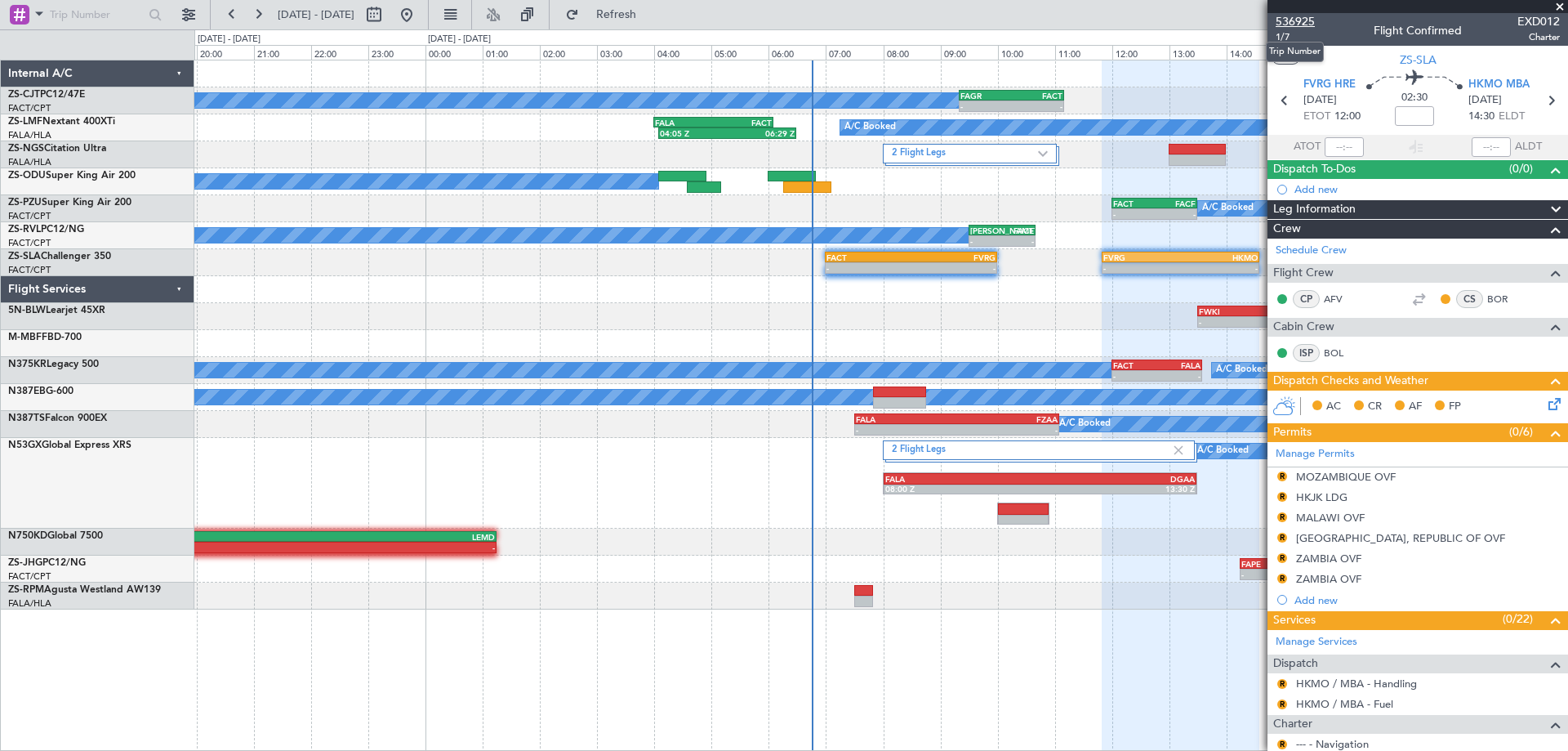
click at [1301, 22] on span "536925" at bounding box center [1296, 21] width 40 height 17
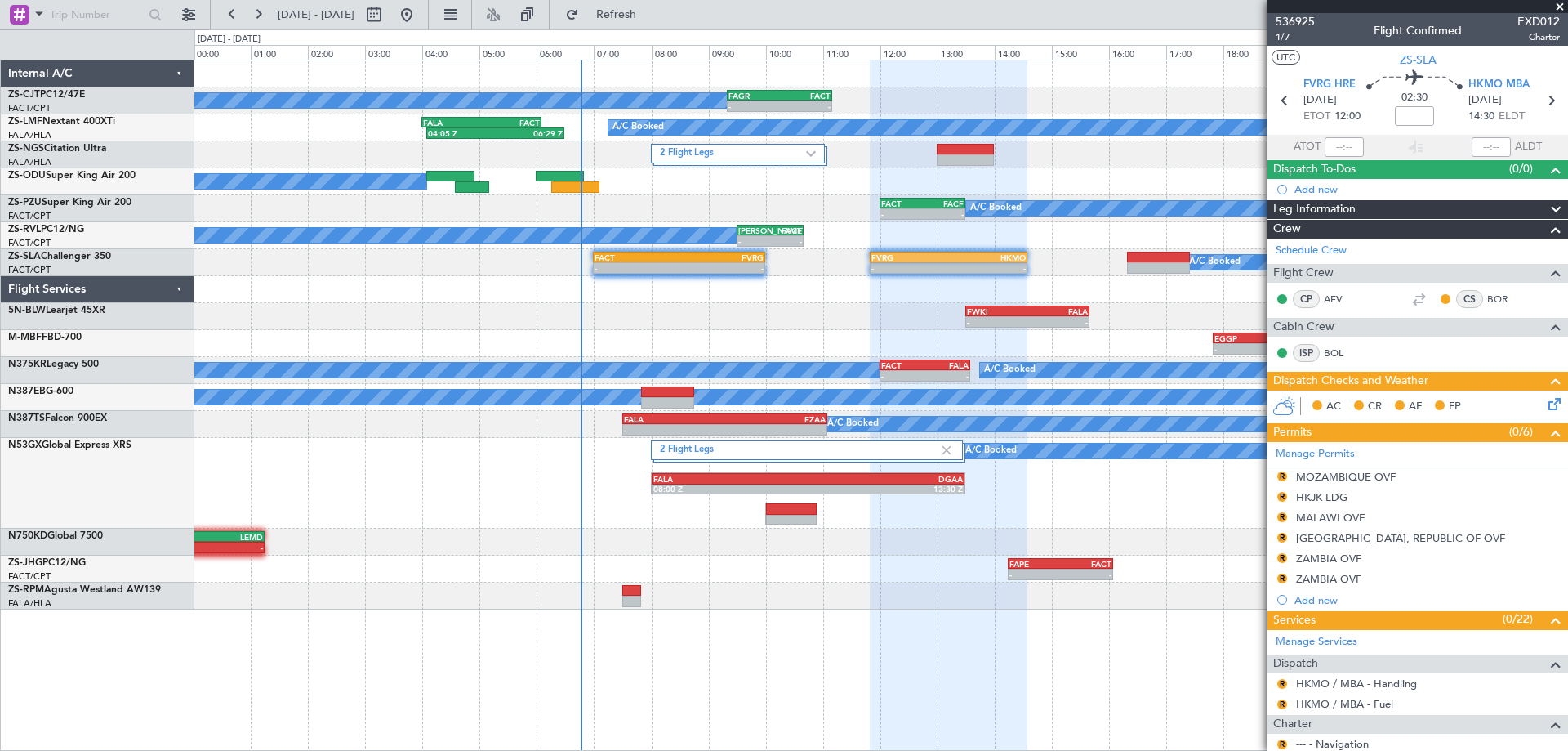
click at [806, 635] on div "A/C Booked - - FAGR 09:20 Z FACT 11:10 Z A/C Booked 04:05 Z 06:29 Z FALA 04:00 …" at bounding box center [881, 404] width 1374 height 691
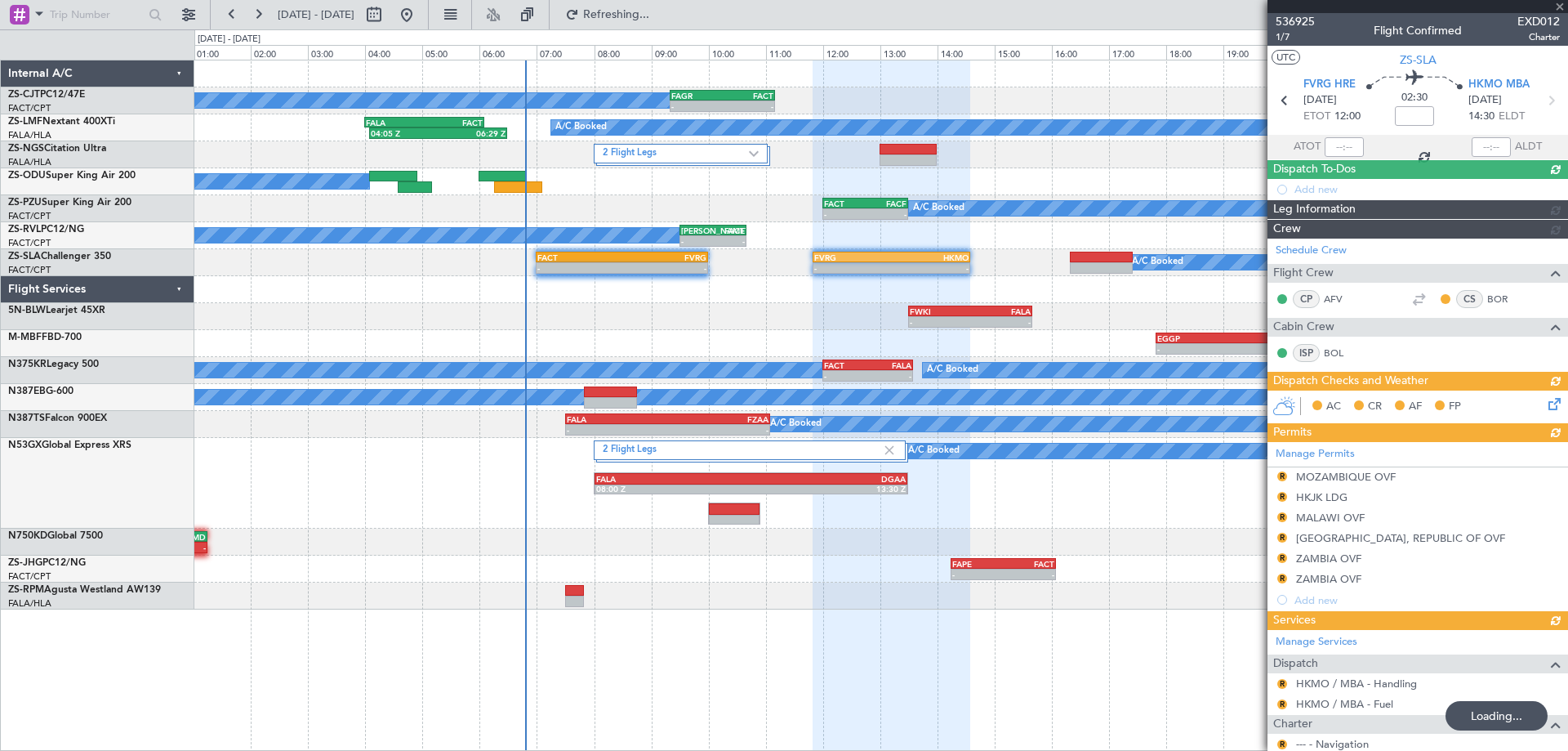
click at [737, 691] on div "A/C Booked - - FAGR 09:20 Z FACT 11:10 Z A/C Booked 04:05 Z 06:29 Z FALA 04:00 …" at bounding box center [881, 404] width 1374 height 691
click at [933, 317] on div "A/C Booked - - FAGR 09:20 Z FACT 11:10 Z A/C Booked 04:05 Z 06:29 Z FALA 04:00 …" at bounding box center [881, 334] width 1373 height 549
